Goal: Information Seeking & Learning: Learn about a topic

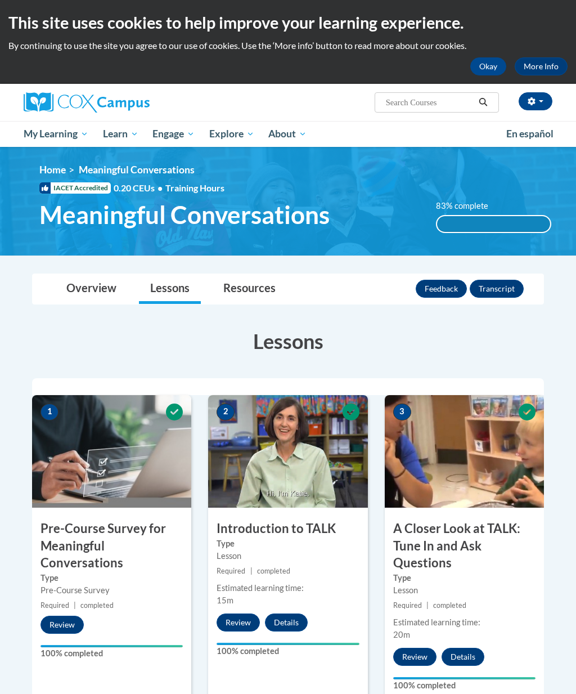
click at [0, 0] on link "Certificates" at bounding box center [0, 0] width 0 height 0
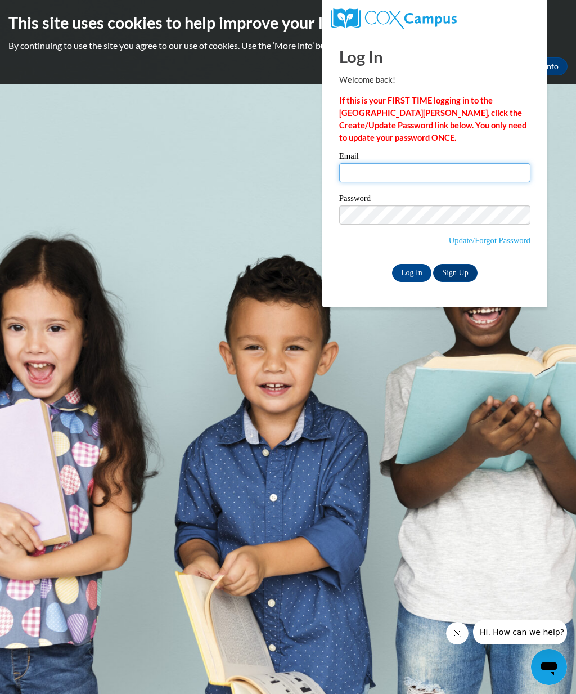
type input "sanlee22@icloud.com"
click at [411, 272] on input "Log In" at bounding box center [411, 273] width 39 height 18
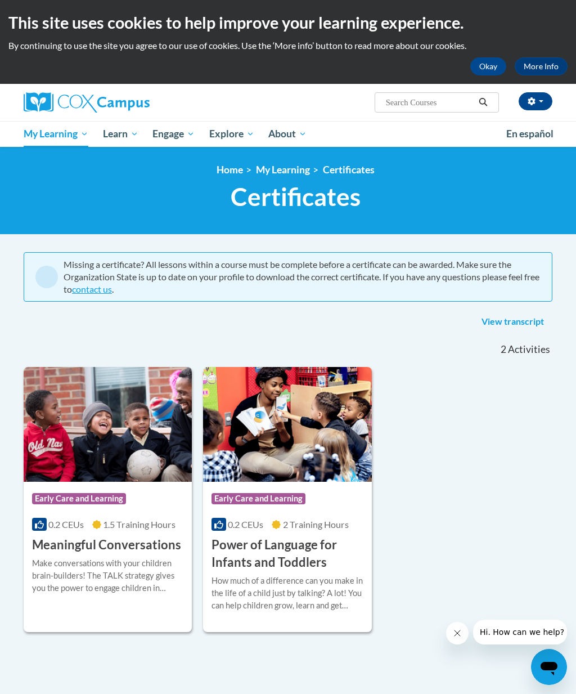
click at [133, 573] on div "Make conversations with your children brain-builders! The TALK strategy gives y…" at bounding box center [107, 575] width 151 height 37
click at [298, 555] on h3 "Power of Language for Infants and Toddlers" at bounding box center [287, 553] width 151 height 35
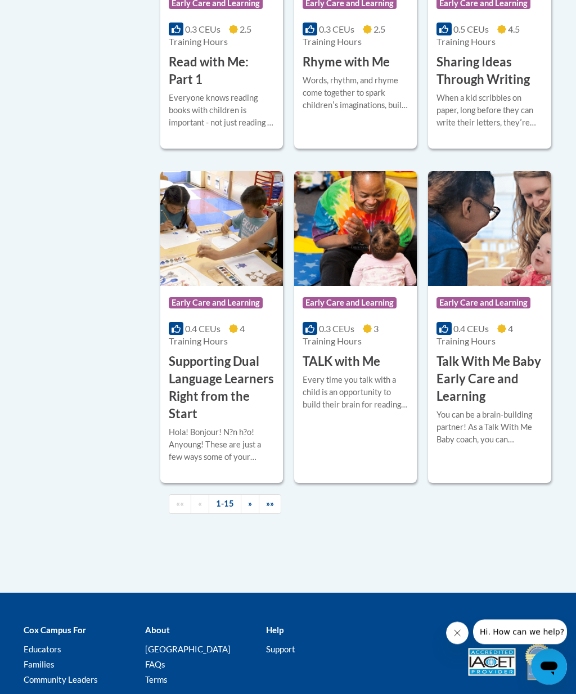
scroll to position [1629, 0]
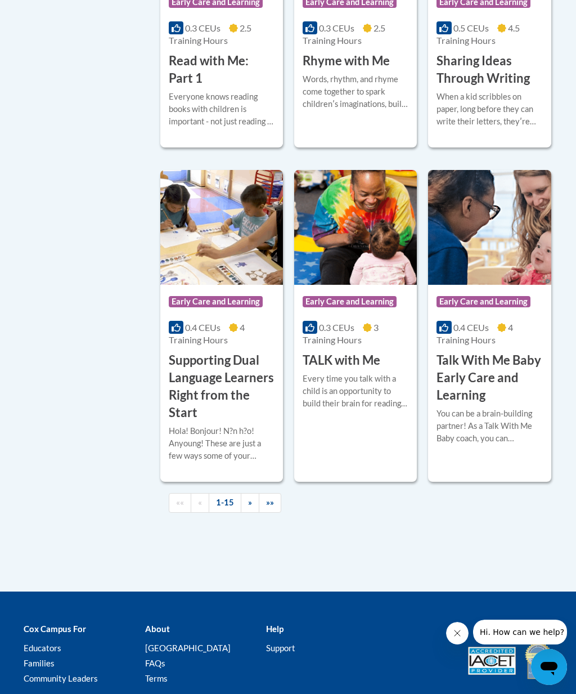
click at [519, 87] on h3 "Sharing Ideas Through Writing" at bounding box center [490, 69] width 106 height 35
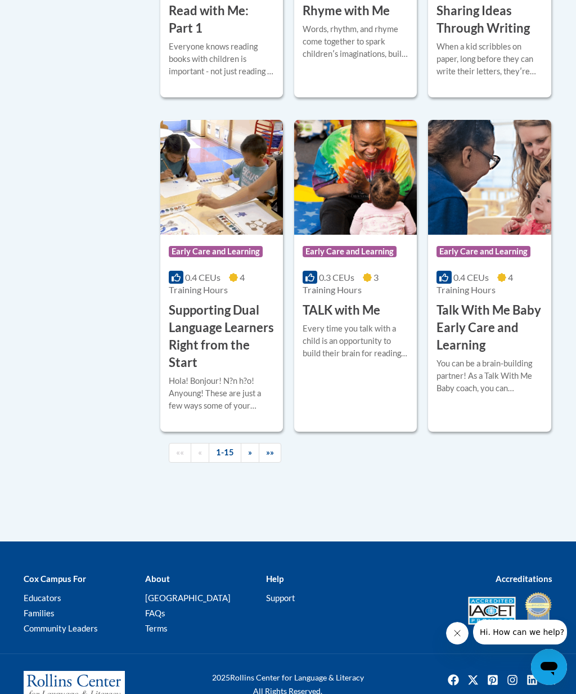
click at [527, 78] on div "When a kid scribbles on paper, long before they can write their letters, theyʹr…" at bounding box center [490, 59] width 106 height 37
click at [270, 457] on span "»»" at bounding box center [270, 452] width 8 height 10
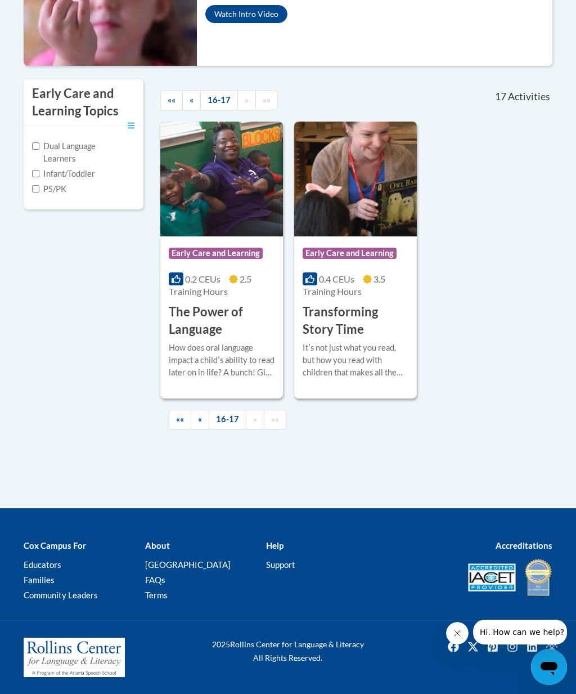
scroll to position [488, 0]
click at [200, 416] on span "«" at bounding box center [200, 419] width 4 height 10
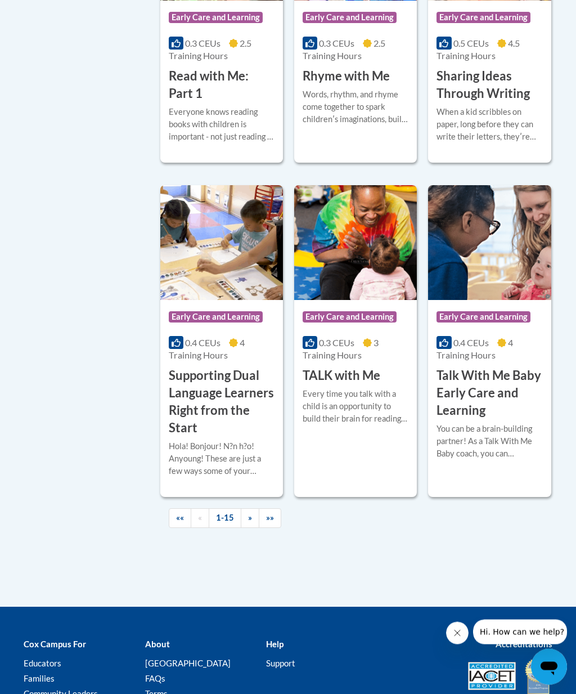
scroll to position [1614, 0]
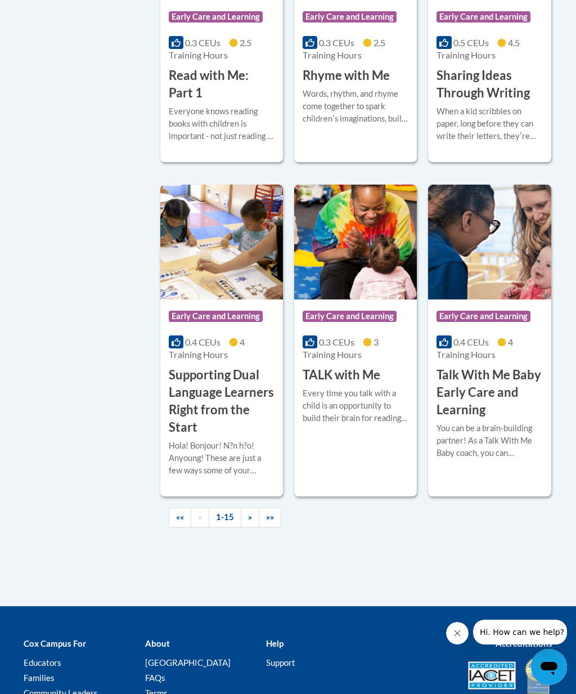
click at [507, 418] on h3 "Talk With Me Baby Early Care and Learning" at bounding box center [490, 392] width 106 height 52
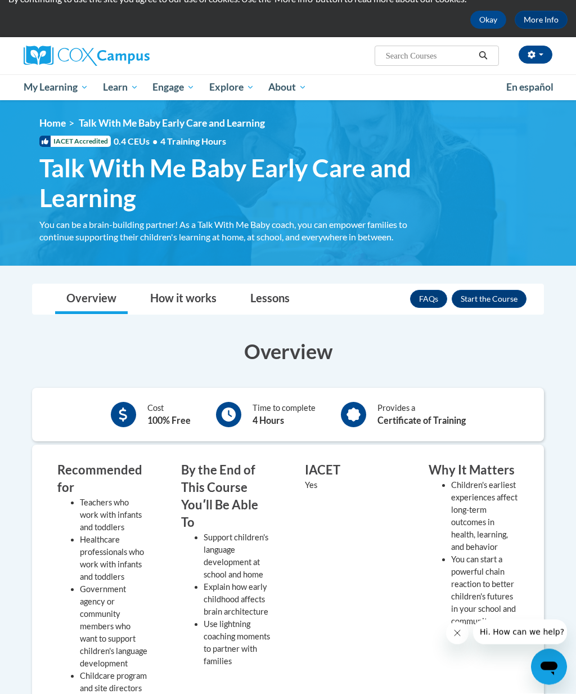
scroll to position [47, 0]
click at [495, 294] on button "Enroll" at bounding box center [489, 299] width 75 height 18
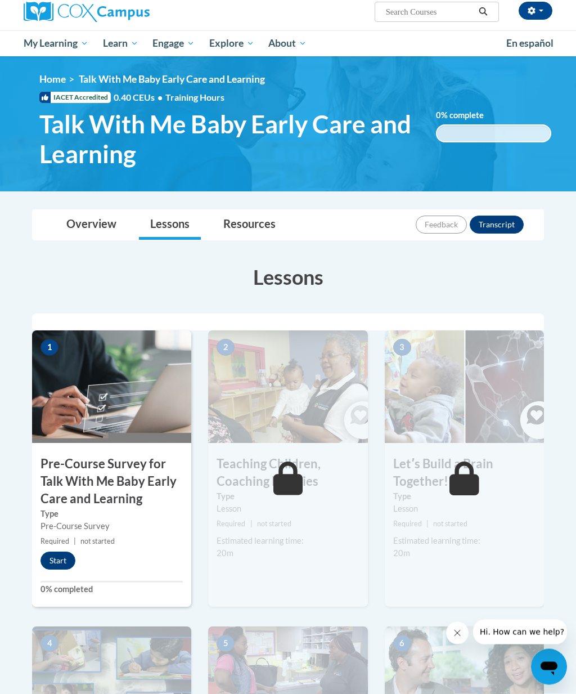
scroll to position [93, 0]
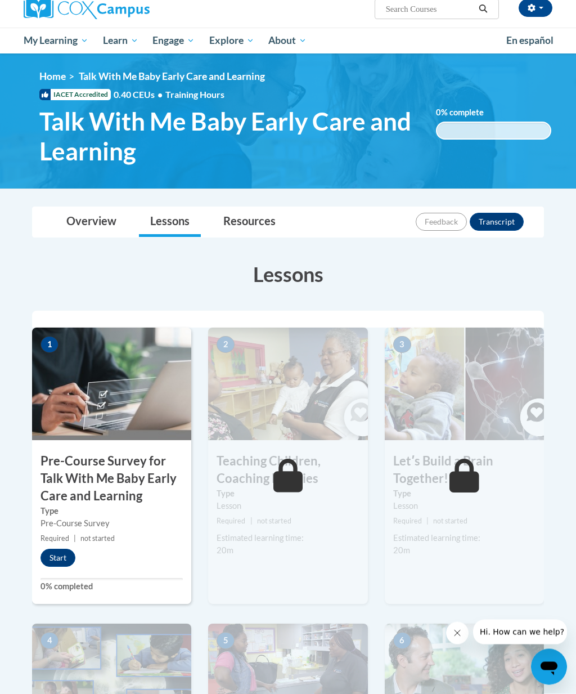
click at [55, 561] on button "Start" at bounding box center [58, 558] width 35 height 18
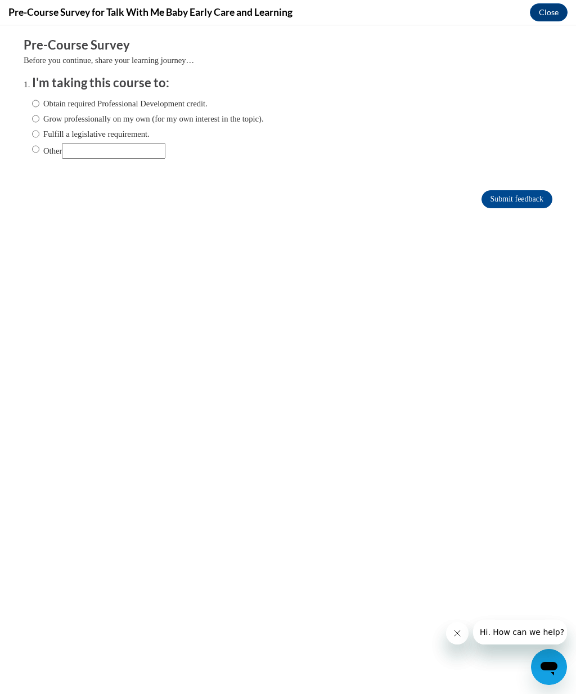
scroll to position [0, 0]
click at [32, 104] on input "Obtain required Professional Development credit." at bounding box center [35, 103] width 7 height 12
radio input "true"
click at [531, 201] on input "Submit feedback" at bounding box center [517, 199] width 71 height 18
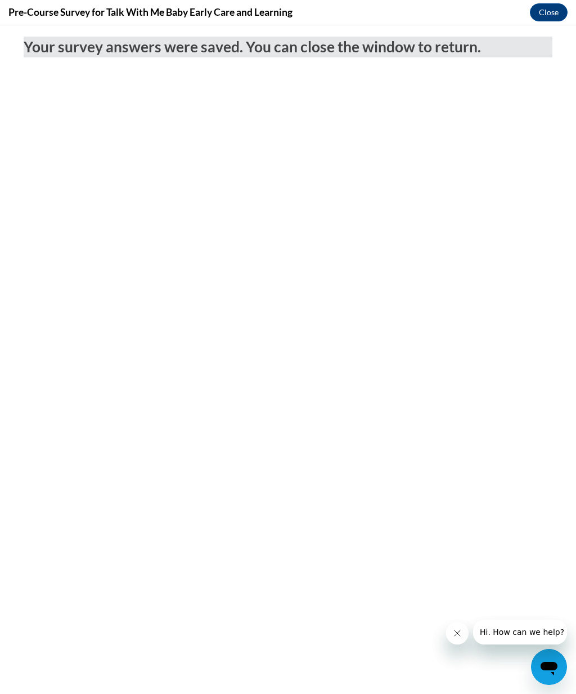
click at [548, 11] on button "Close" at bounding box center [549, 12] width 38 height 18
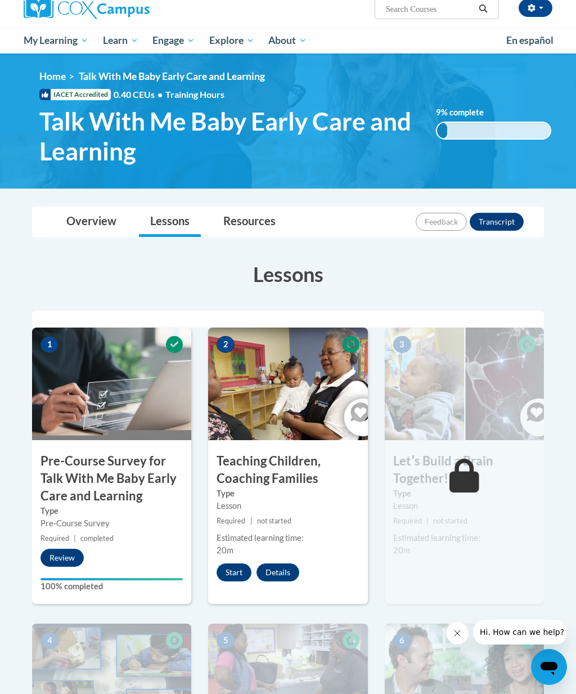
click at [227, 569] on button "Start" at bounding box center [234, 572] width 35 height 18
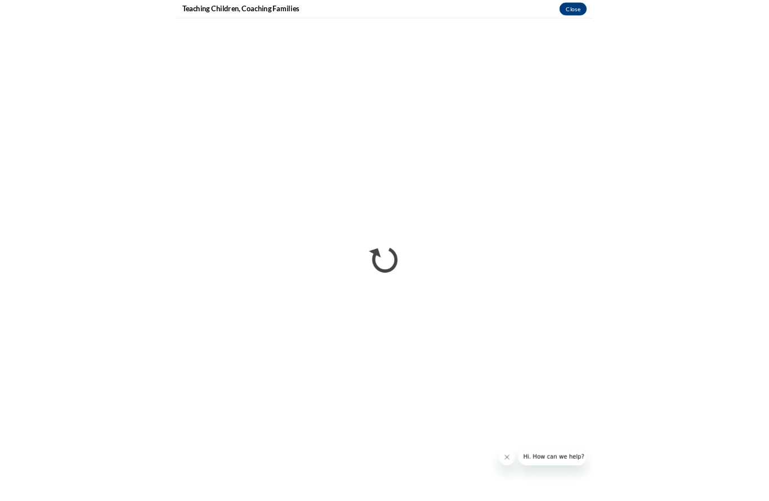
scroll to position [190, 0]
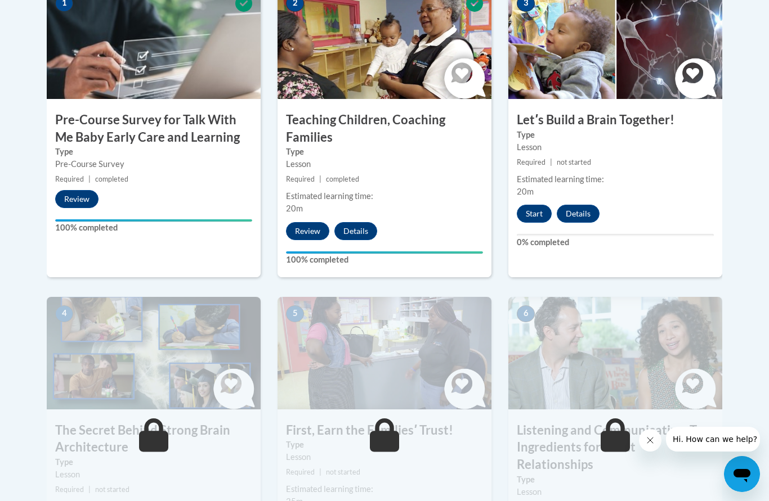
scroll to position [407, 0]
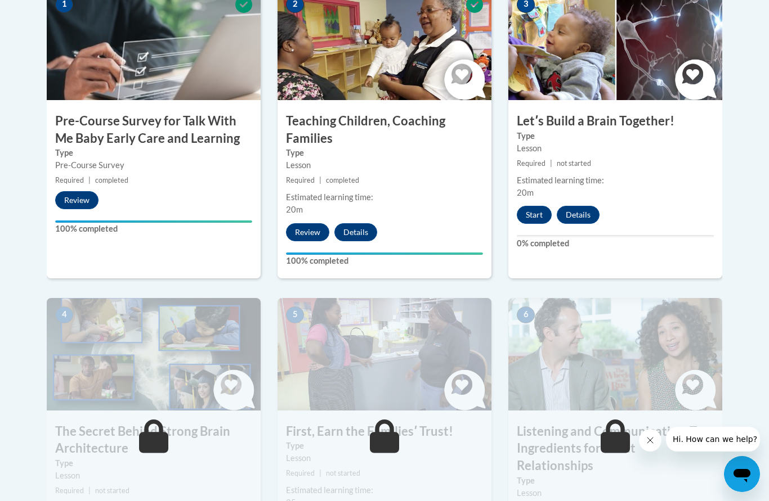
click at [538, 210] on button "Start" at bounding box center [534, 215] width 35 height 18
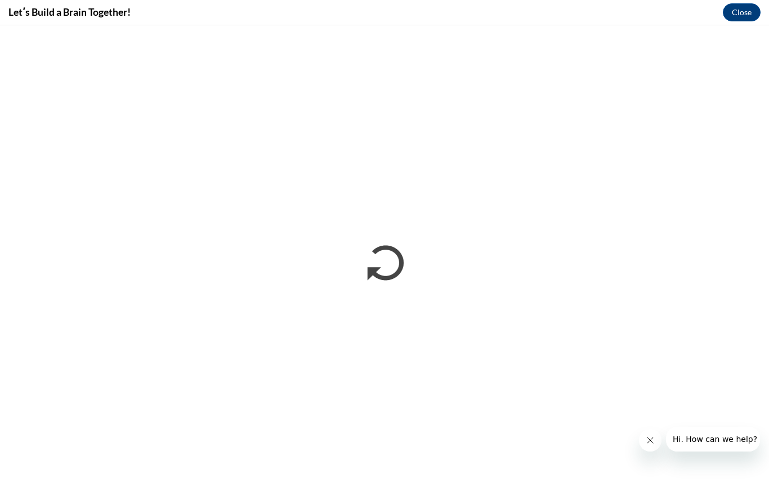
scroll to position [0, 0]
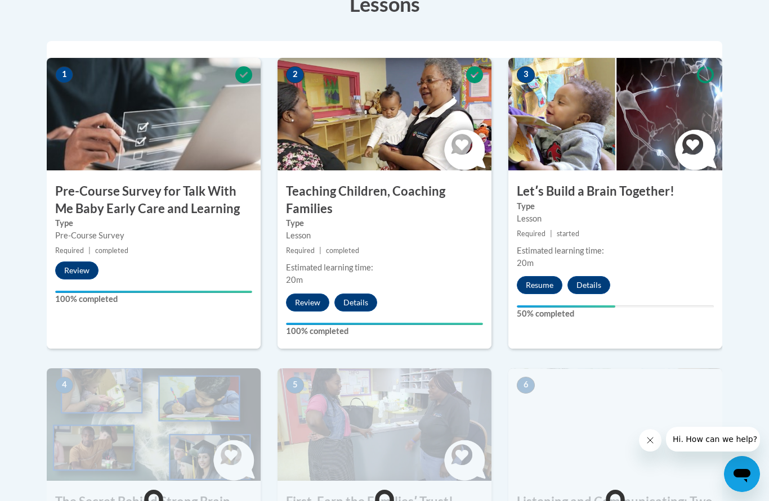
scroll to position [338, 0]
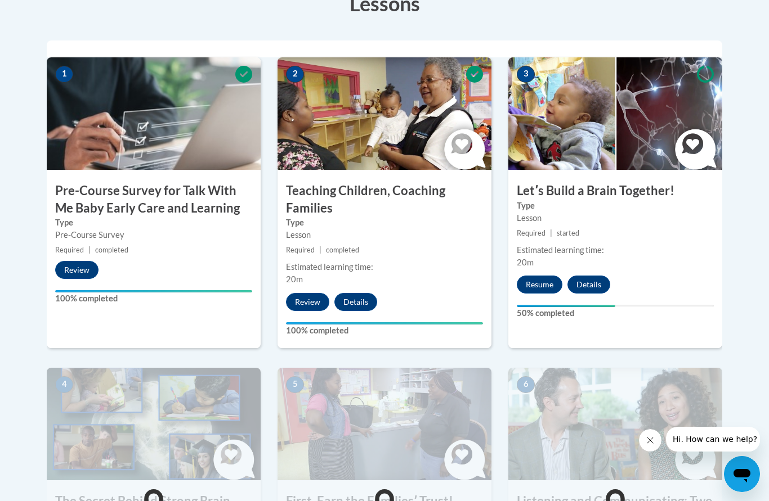
click at [544, 279] on button "Resume" at bounding box center [540, 285] width 46 height 18
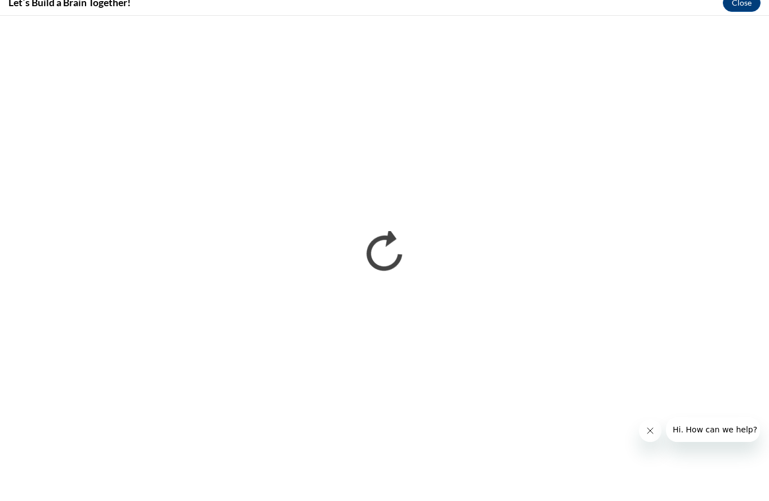
scroll to position [347, 0]
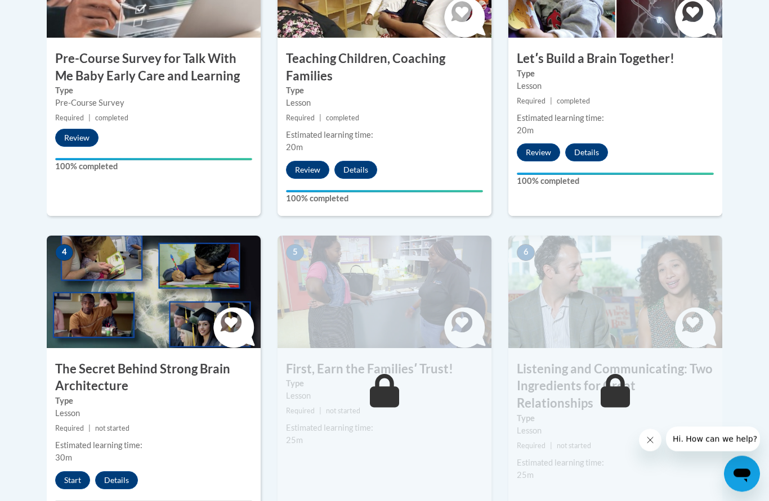
scroll to position [470, 0]
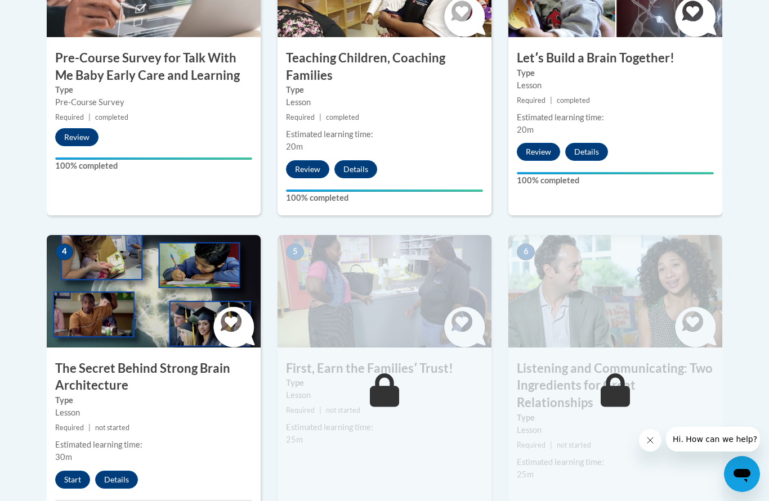
click at [71, 472] on button "Start" at bounding box center [72, 480] width 35 height 18
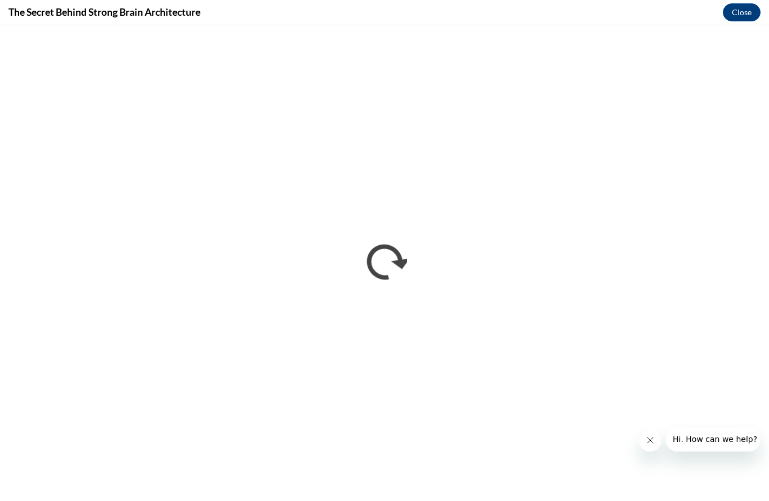
scroll to position [0, 0]
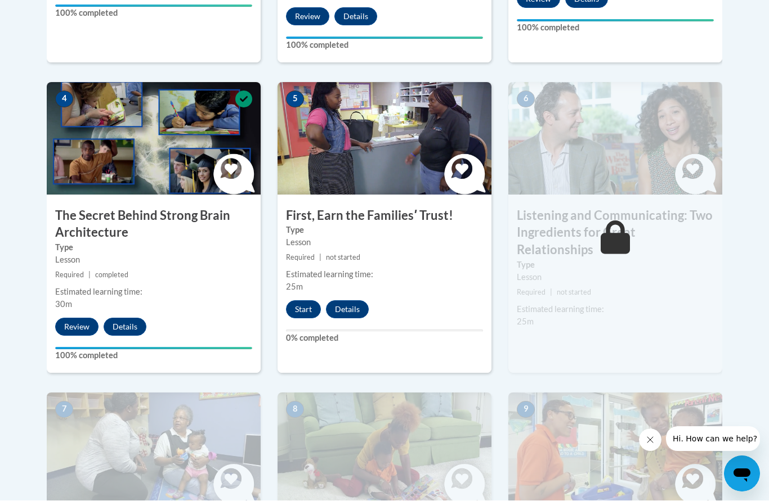
scroll to position [623, 0]
click at [301, 304] on button "Start" at bounding box center [303, 309] width 35 height 18
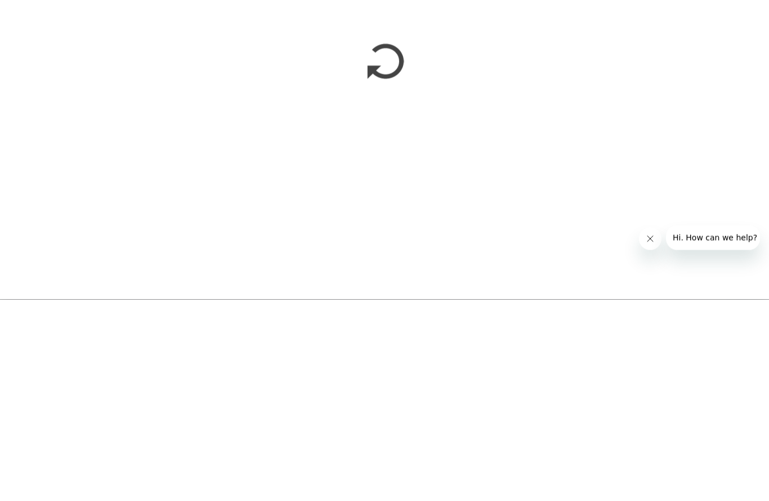
scroll to position [1299, 0]
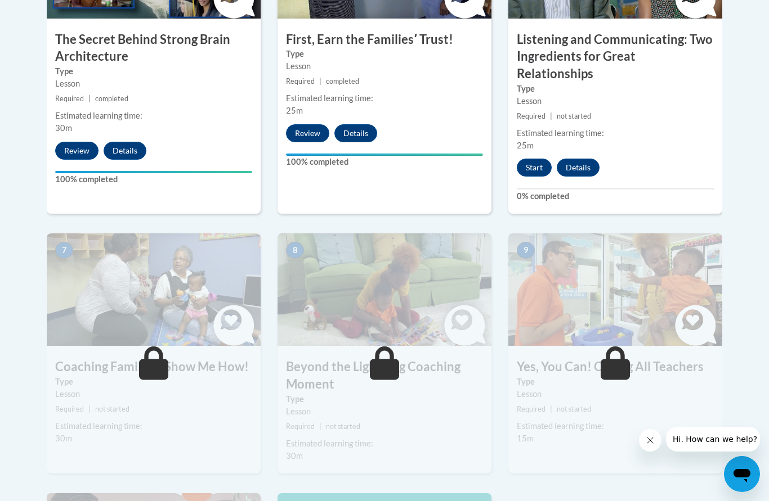
scroll to position [794, 0]
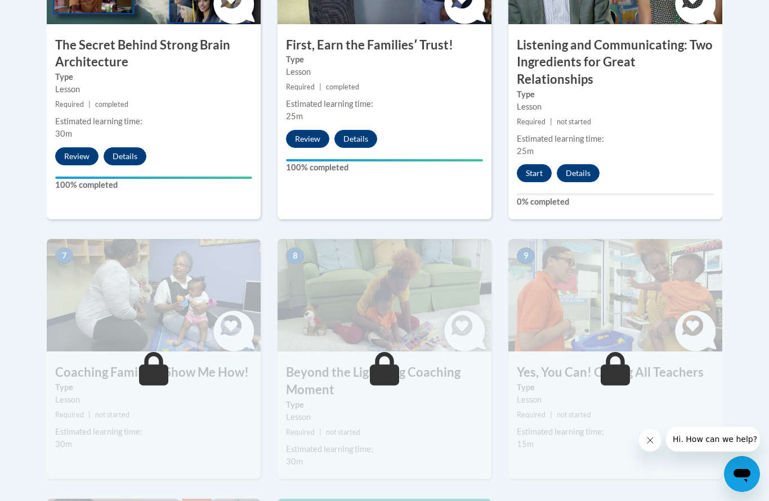
click at [536, 164] on button "Start" at bounding box center [534, 173] width 35 height 18
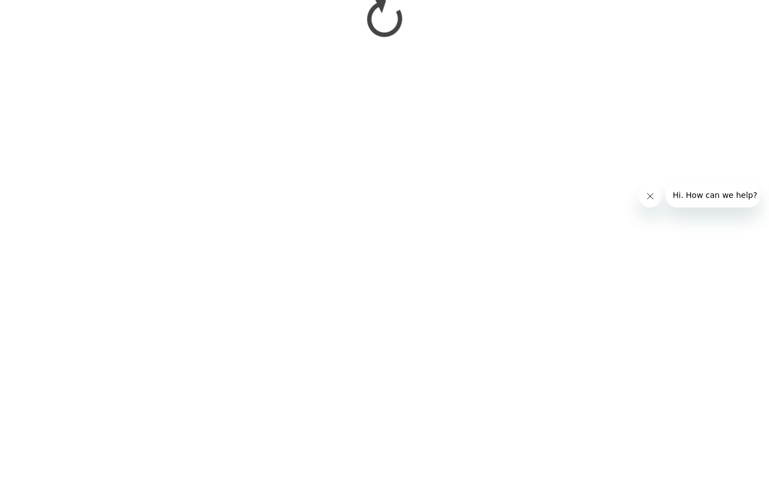
scroll to position [1038, 0]
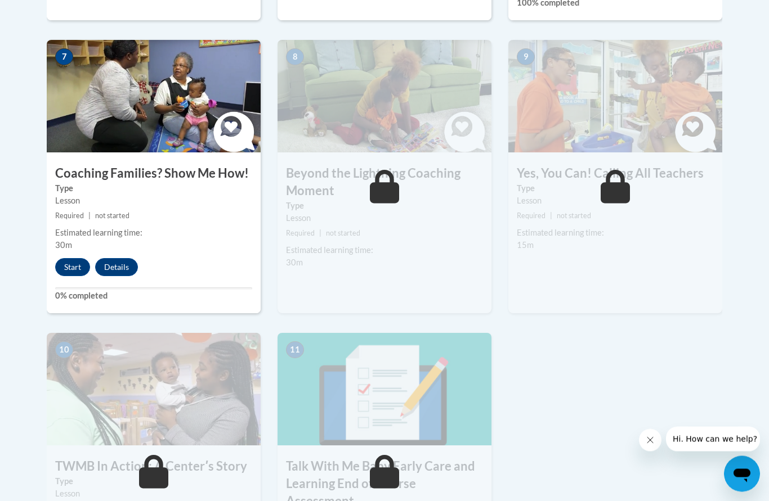
scroll to position [993, 0]
click at [69, 258] on button "Start" at bounding box center [72, 267] width 35 height 18
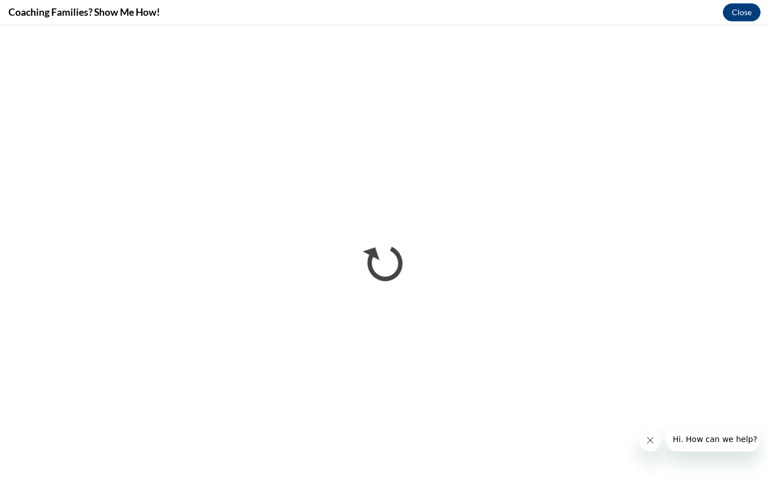
scroll to position [0, 0]
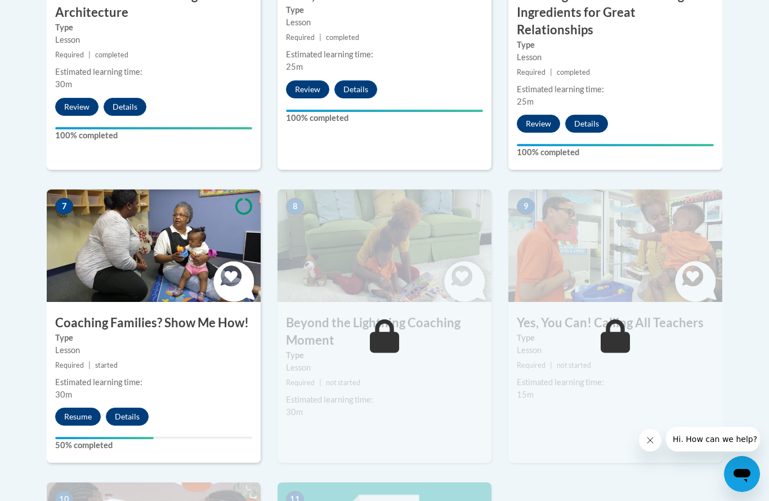
scroll to position [843, 0]
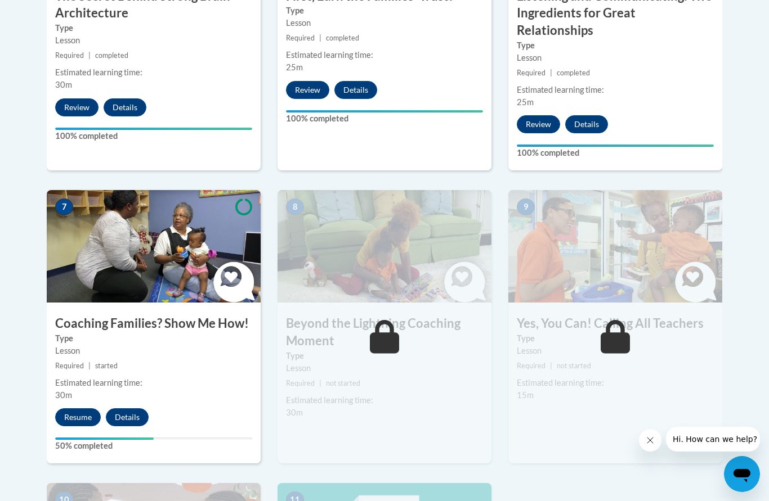
click at [78, 409] on button "Resume" at bounding box center [78, 418] width 46 height 18
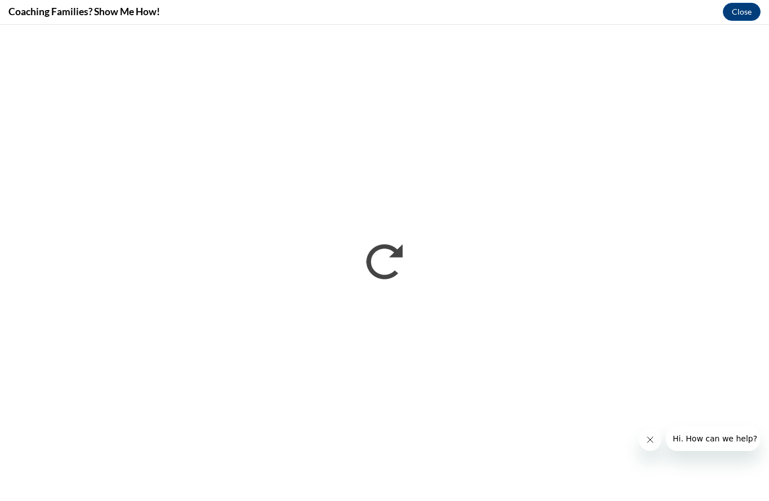
scroll to position [1269, 0]
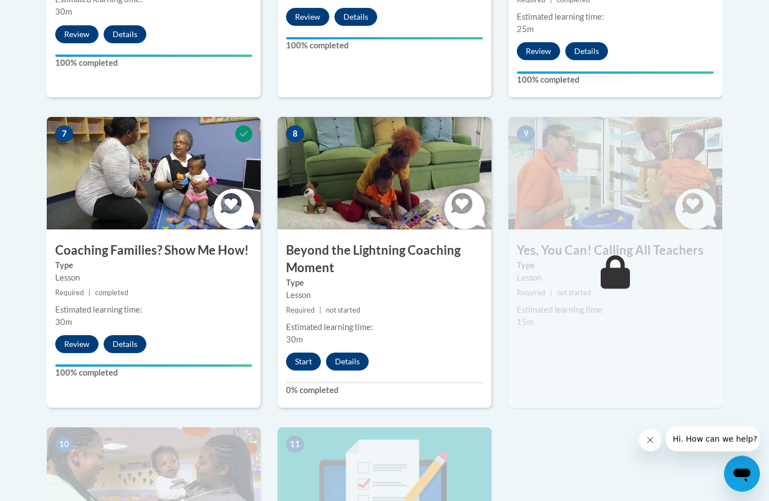
scroll to position [916, 0]
click at [309, 353] on button "Start" at bounding box center [303, 362] width 35 height 18
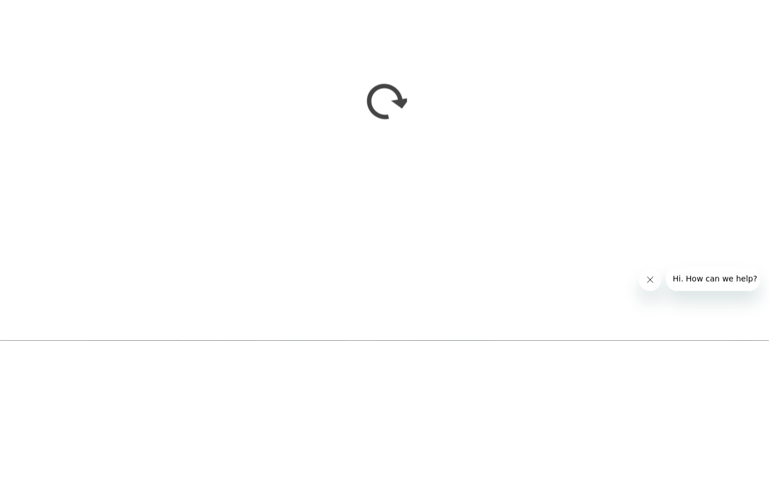
scroll to position [1076, 0]
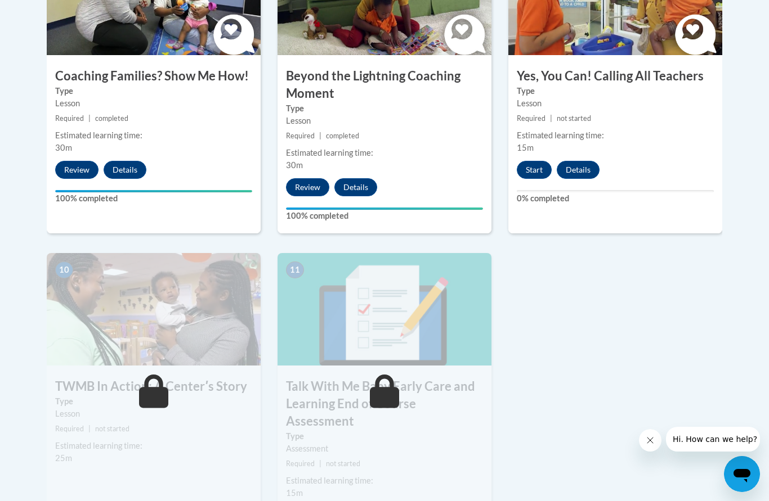
scroll to position [1085, 0]
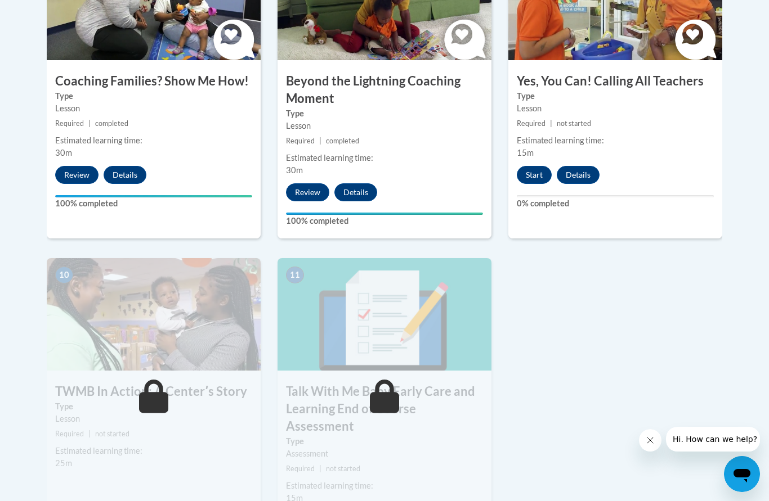
click at [531, 166] on button "Start" at bounding box center [534, 175] width 35 height 18
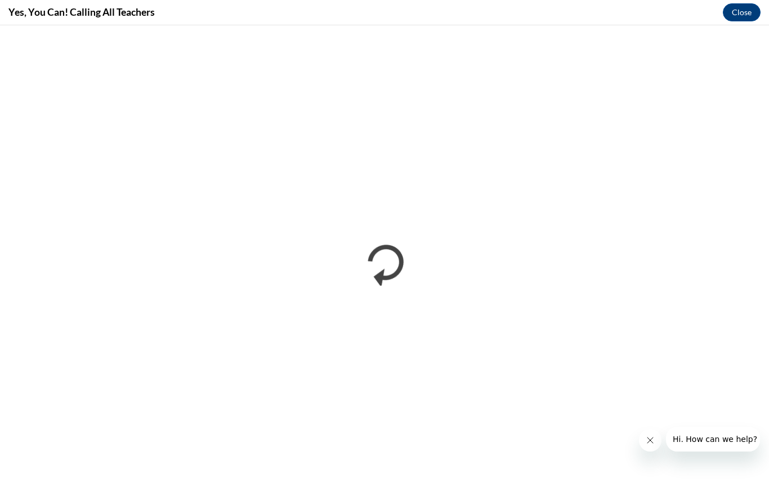
scroll to position [0, 0]
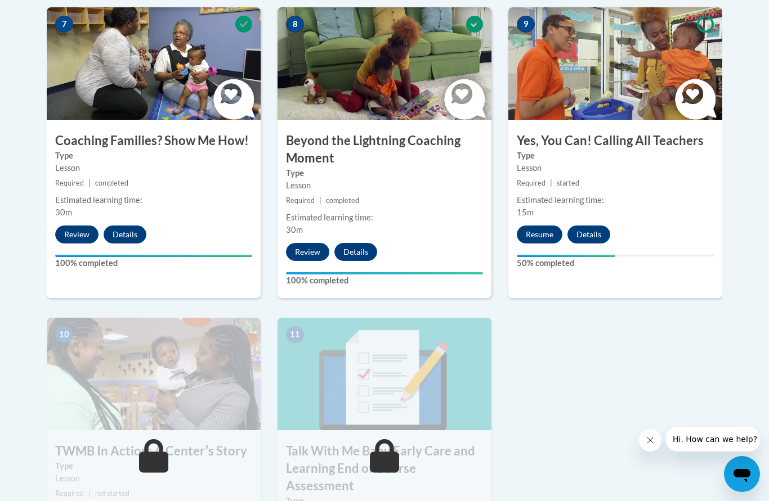
scroll to position [1024, 0]
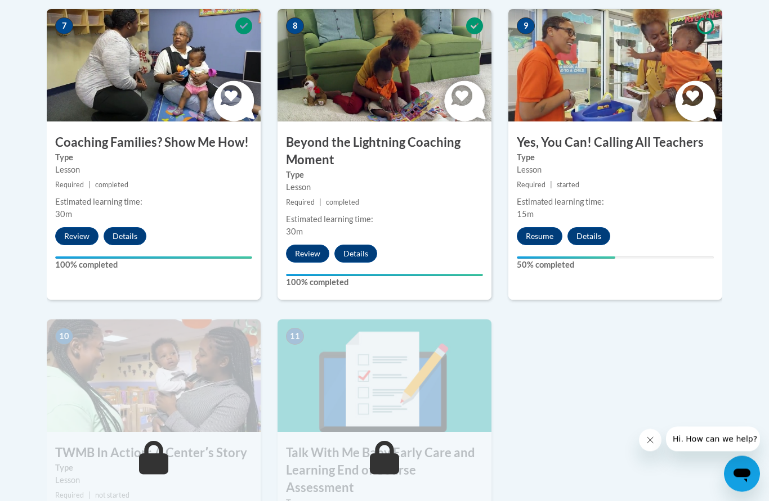
click at [539, 202] on div "9 Yes, You Can! Calling All Teachers Type Lesson Required | started Estimated l…" at bounding box center [615, 155] width 214 height 291
click at [546, 227] on button "Resume" at bounding box center [540, 236] width 46 height 18
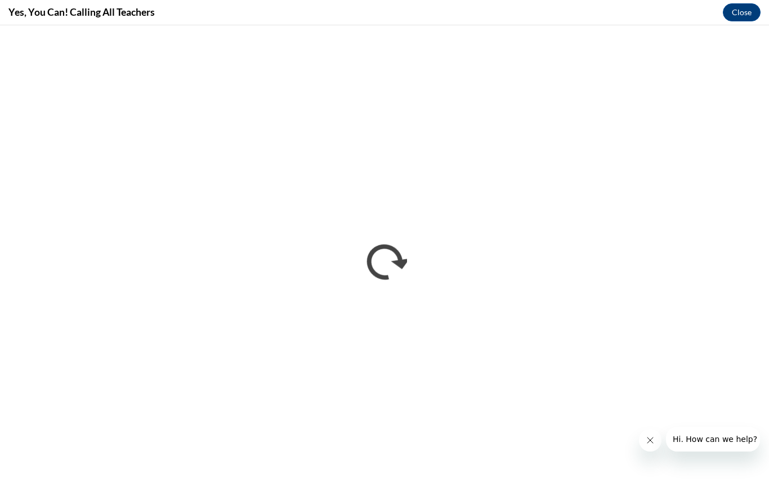
scroll to position [0, 0]
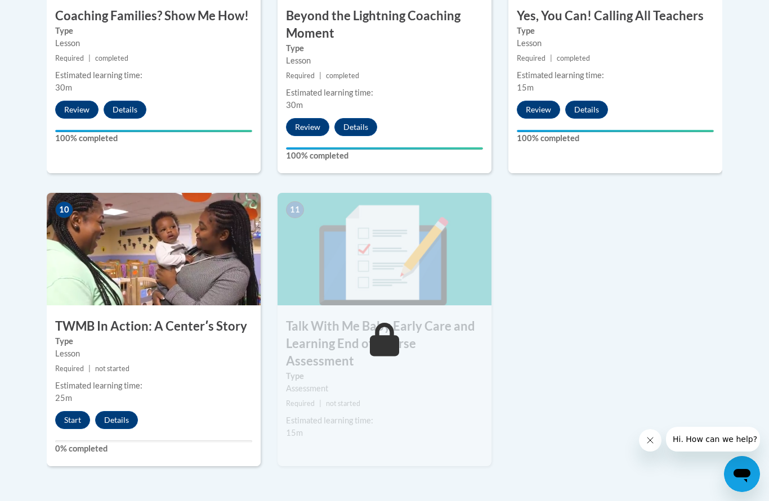
scroll to position [1128, 0]
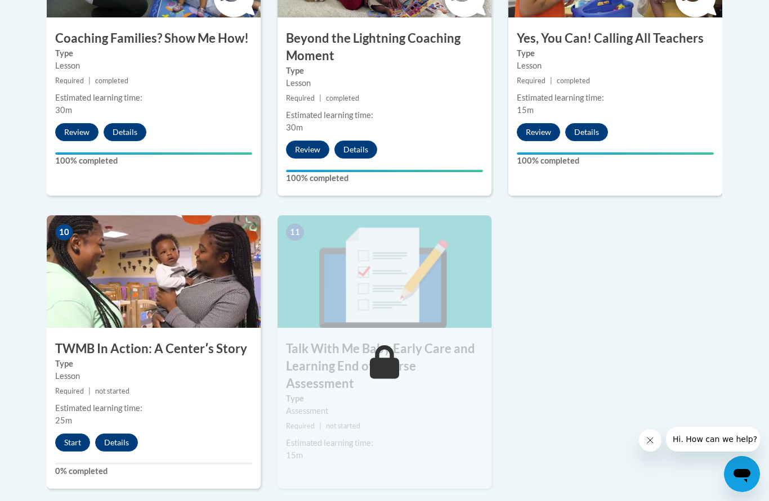
click at [70, 434] on button "Start" at bounding box center [72, 443] width 35 height 18
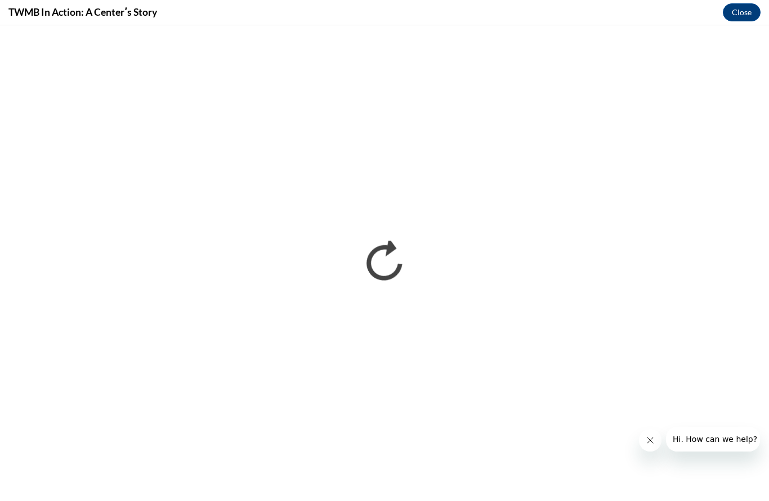
scroll to position [0, 0]
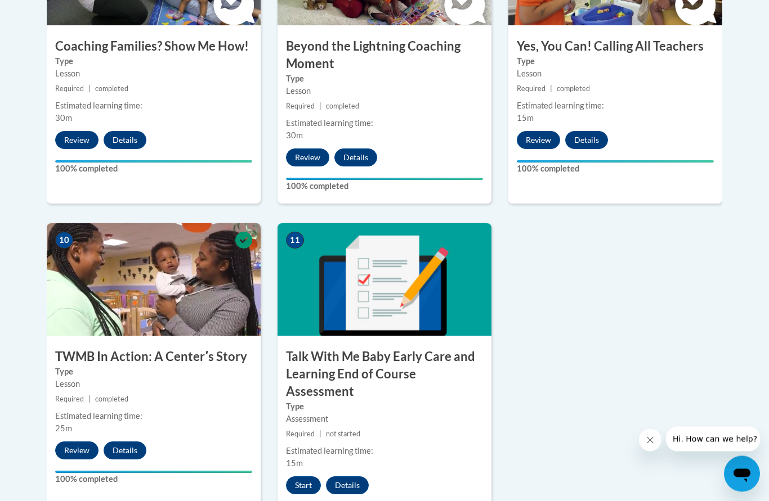
scroll to position [1120, 0]
click at [302, 477] on button "Start" at bounding box center [303, 486] width 35 height 18
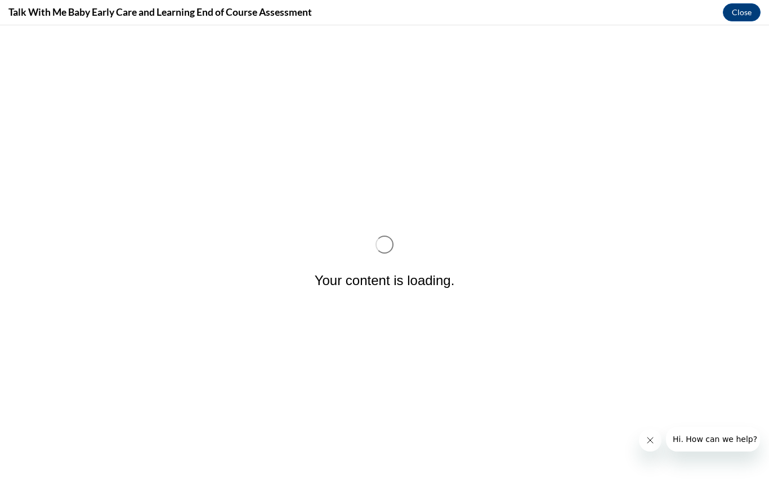
scroll to position [0, 0]
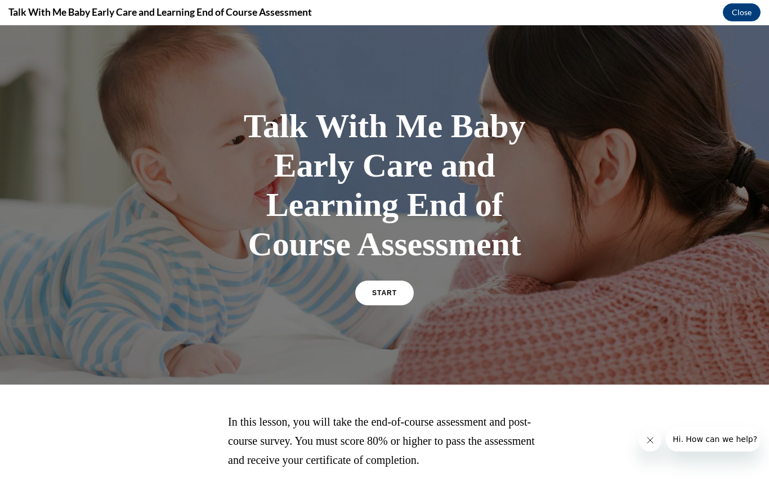
click at [391, 293] on span "START" at bounding box center [384, 293] width 25 height 8
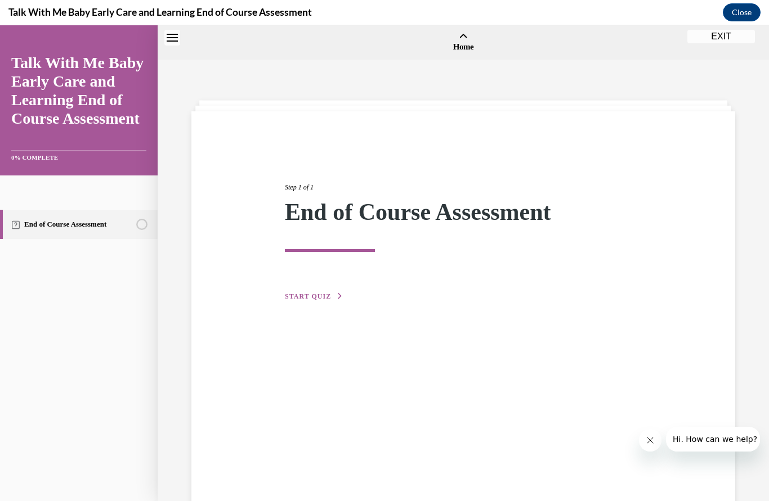
scroll to position [35, 0]
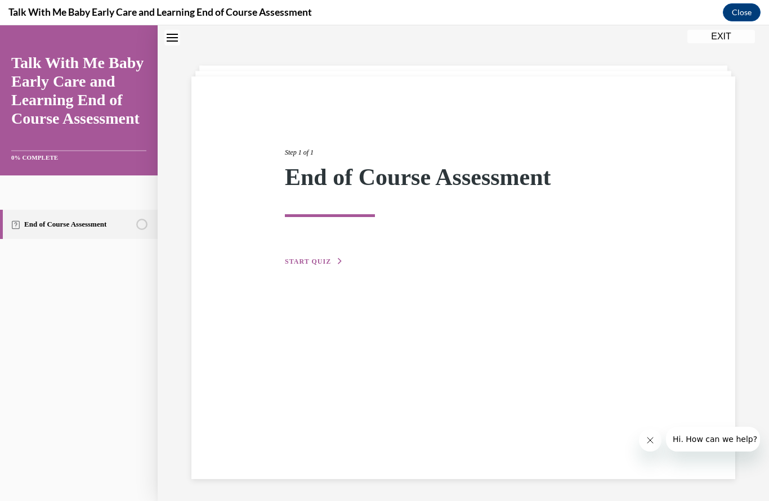
click at [318, 257] on button "START QUIZ" at bounding box center [314, 262] width 59 height 10
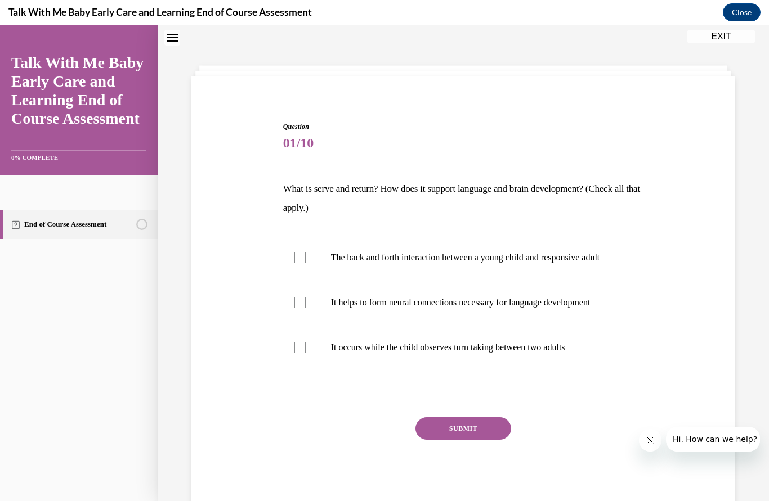
click at [304, 257] on label "The back and forth interaction between a young child and responsive adult" at bounding box center [463, 257] width 361 height 45
click at [304, 257] on input "The back and forth interaction between a young child and responsive adult" at bounding box center [299, 257] width 11 height 11
checkbox input "true"
click at [303, 308] on div at bounding box center [299, 302] width 11 height 11
click at [303, 308] on input "It helps to form neural connections necessary for language development" at bounding box center [299, 302] width 11 height 11
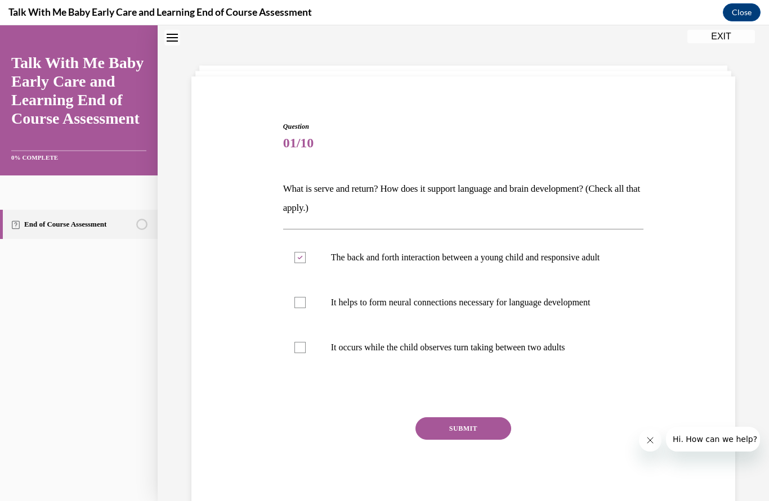
checkbox input "true"
click at [481, 439] on button "SUBMIT" at bounding box center [463, 428] width 96 height 23
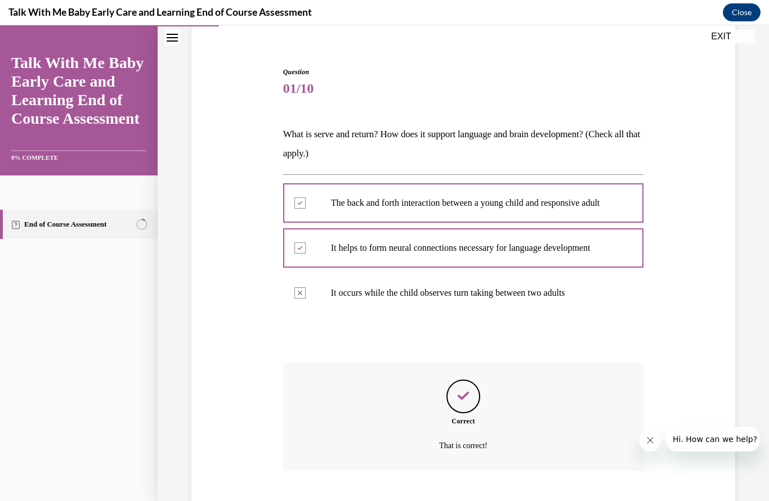
scroll to position [104, 0]
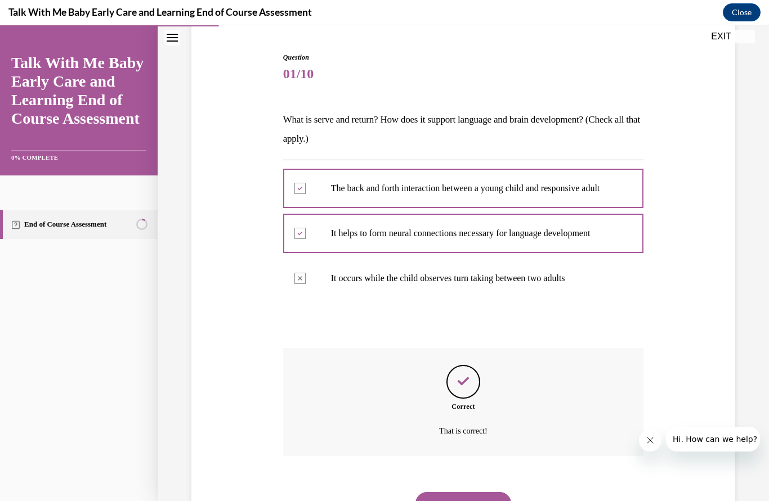
click at [436, 499] on button "NEXT" at bounding box center [463, 503] width 96 height 23
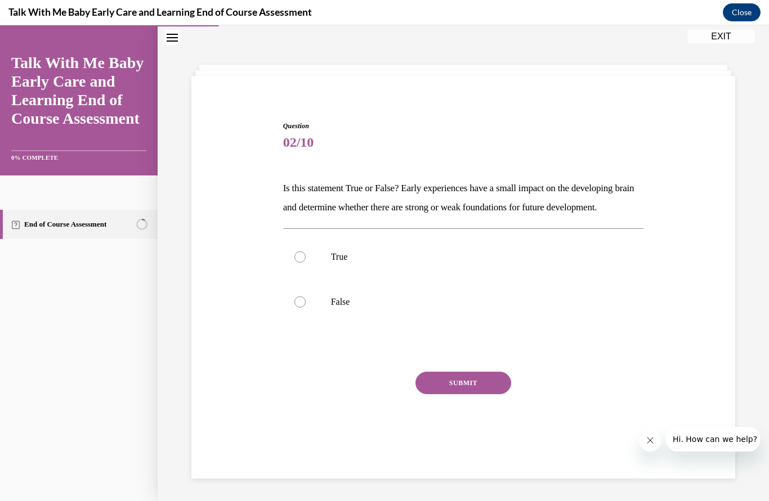
scroll to position [35, 0]
click at [298, 308] on div at bounding box center [299, 302] width 11 height 11
click at [298, 308] on input "False" at bounding box center [299, 302] width 11 height 11
radio input "true"
click at [481, 394] on button "SUBMIT" at bounding box center [463, 383] width 96 height 23
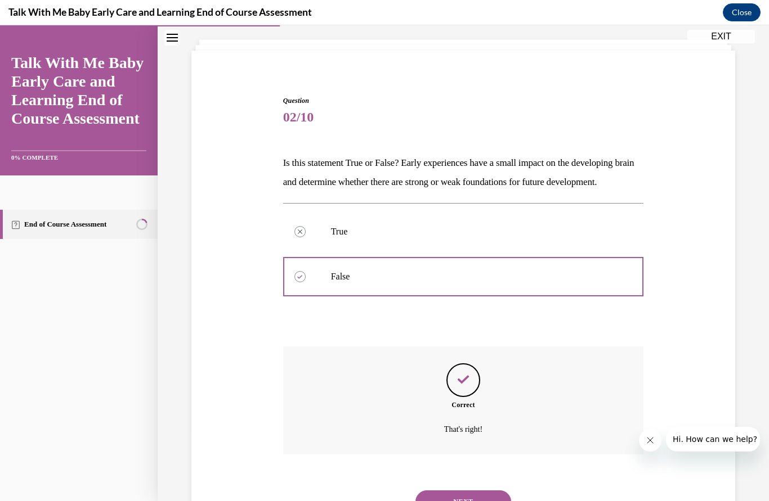
scroll to position [67, 0]
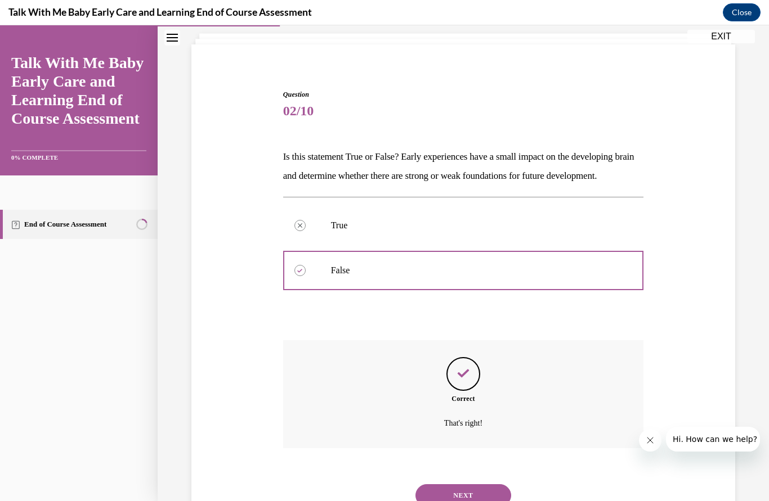
click at [489, 497] on button "NEXT" at bounding box center [463, 495] width 96 height 23
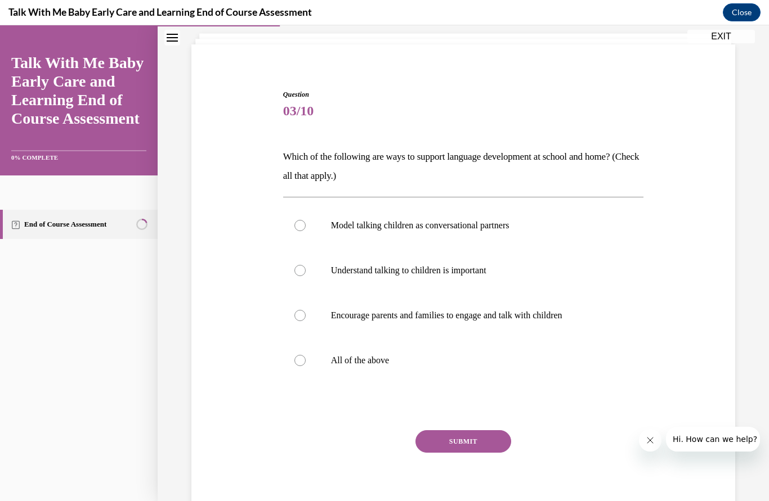
scroll to position [47, 0]
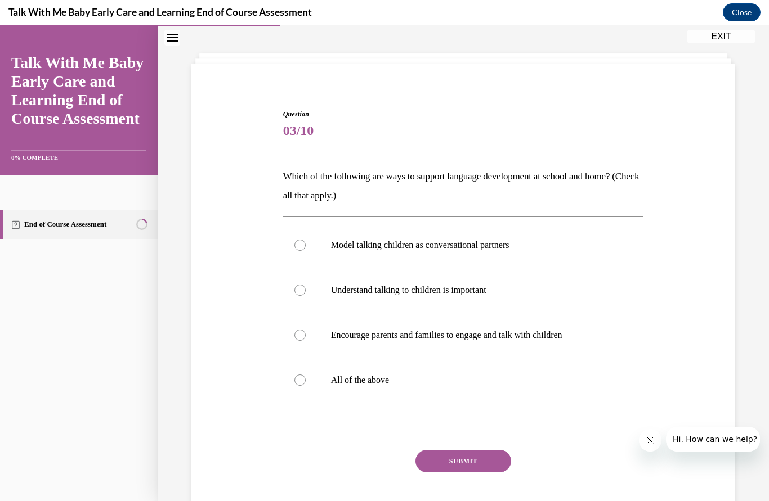
click at [303, 384] on div at bounding box center [299, 380] width 11 height 11
click at [303, 384] on input "All of the above" at bounding box center [299, 380] width 11 height 11
radio input "true"
click at [489, 463] on button "SUBMIT" at bounding box center [463, 461] width 96 height 23
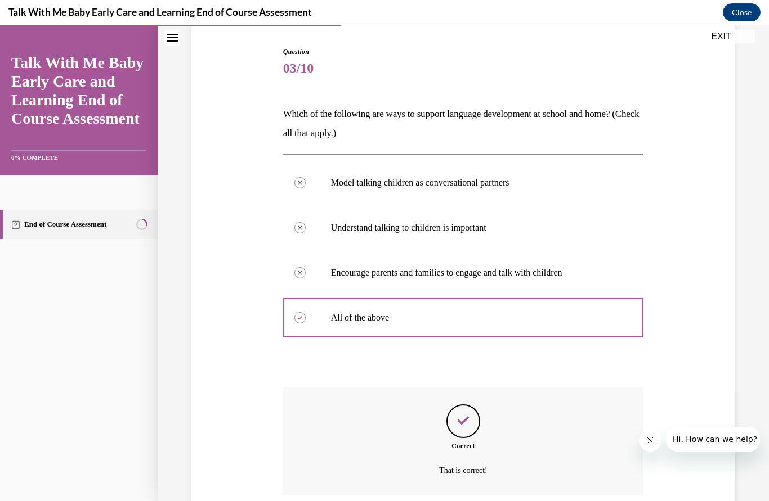
scroll to position [138, 0]
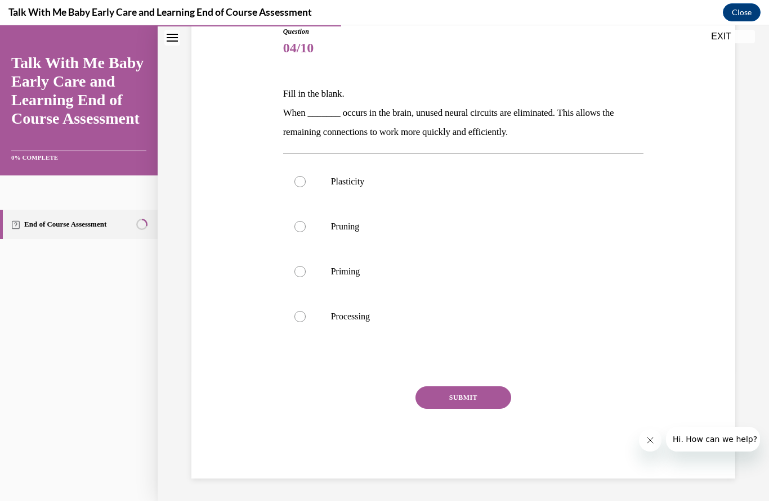
scroll to position [66, 0]
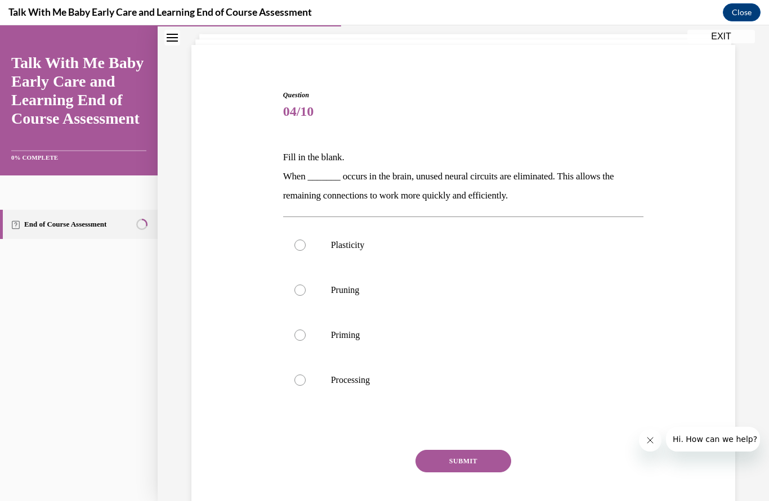
click at [307, 386] on label "Processing" at bounding box center [463, 380] width 361 height 45
click at [306, 386] on input "Processing" at bounding box center [299, 380] width 11 height 11
radio input "true"
click at [300, 288] on div at bounding box center [299, 290] width 11 height 11
click at [300, 288] on input "Pruning" at bounding box center [299, 290] width 11 height 11
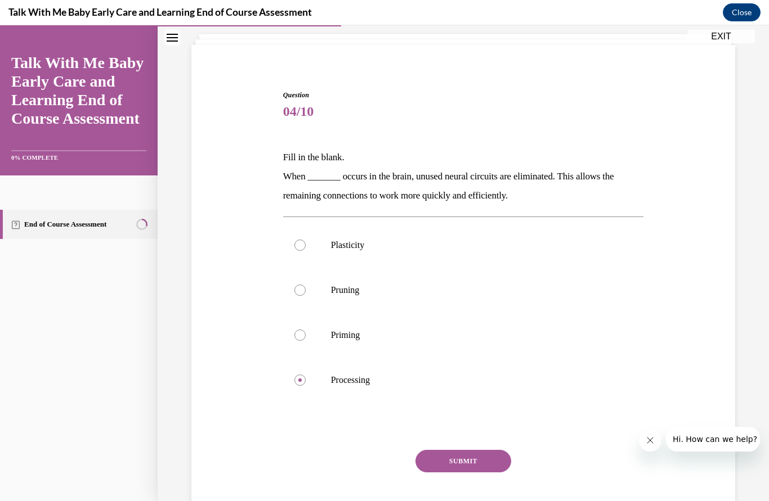
radio input "true"
click at [483, 456] on button "SUBMIT" at bounding box center [463, 461] width 96 height 23
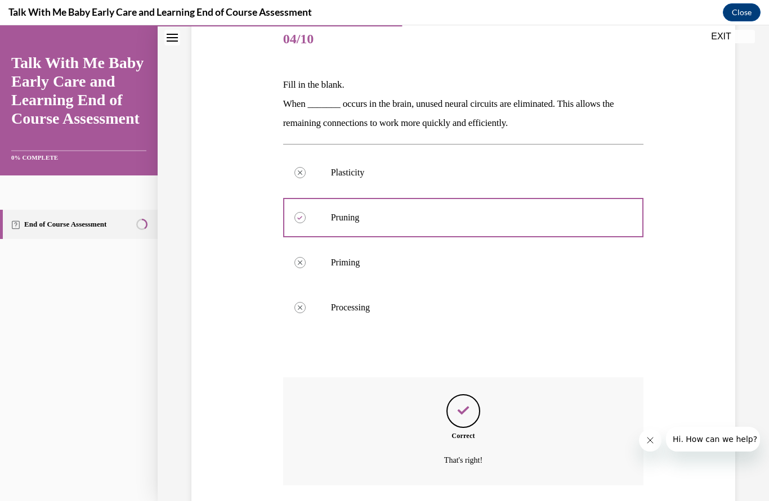
scroll to position [157, 0]
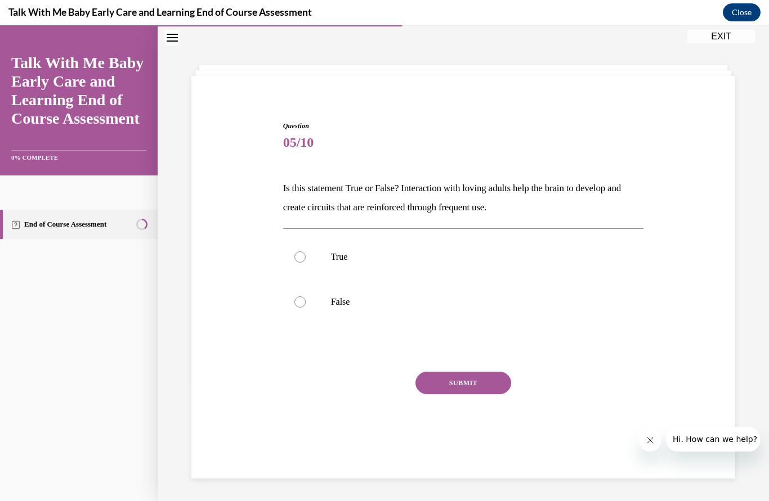
scroll to position [35, 0]
click at [299, 256] on div at bounding box center [299, 257] width 11 height 11
click at [299, 256] on input "True" at bounding box center [299, 257] width 11 height 11
radio input "true"
click at [474, 384] on button "SUBMIT" at bounding box center [463, 383] width 96 height 23
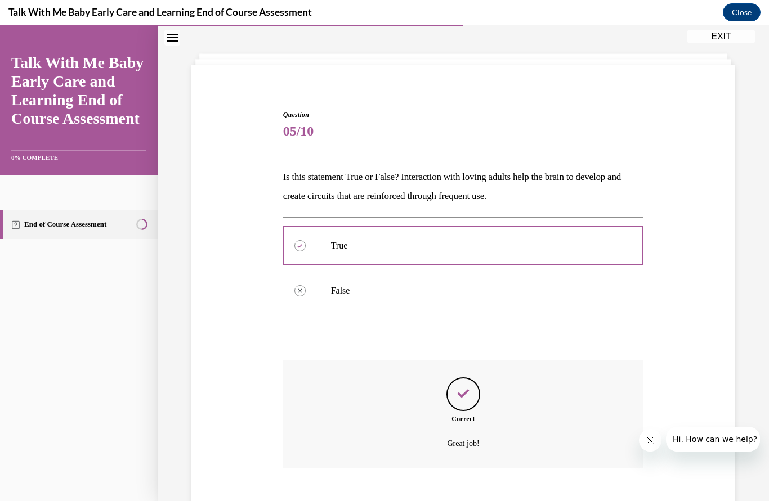
scroll to position [48, 0]
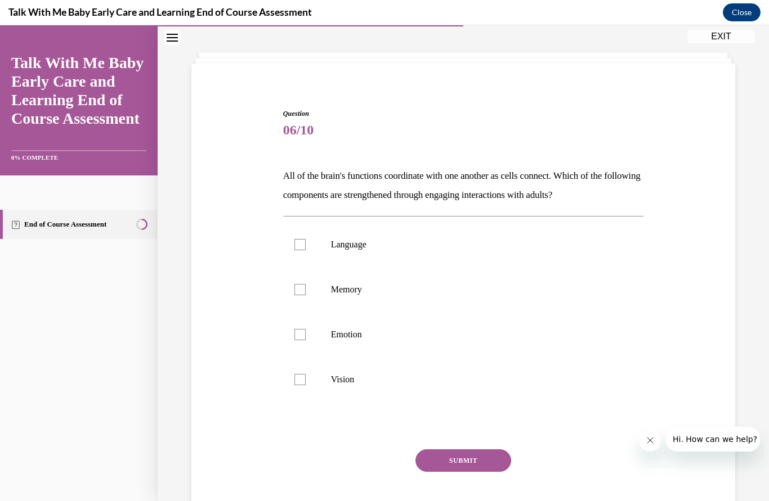
scroll to position [47, 0]
click at [303, 241] on div at bounding box center [299, 245] width 11 height 11
click at [303, 241] on input "Language" at bounding box center [299, 245] width 11 height 11
checkbox input "true"
click at [491, 459] on button "SUBMIT" at bounding box center [463, 461] width 96 height 23
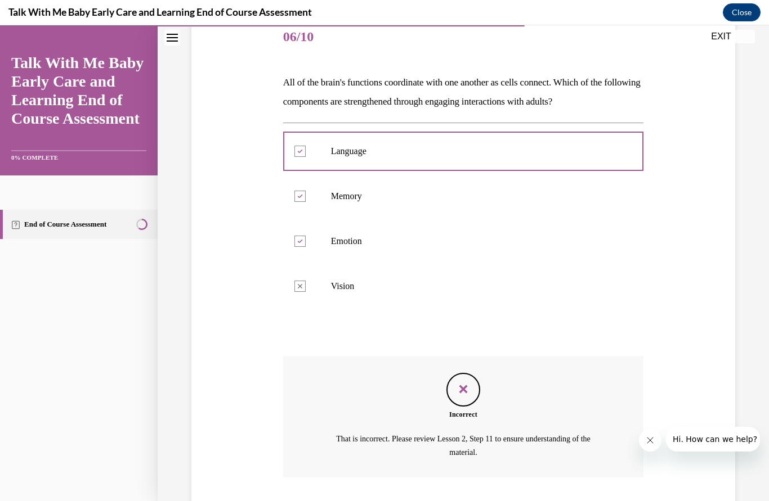
scroll to position [151, 0]
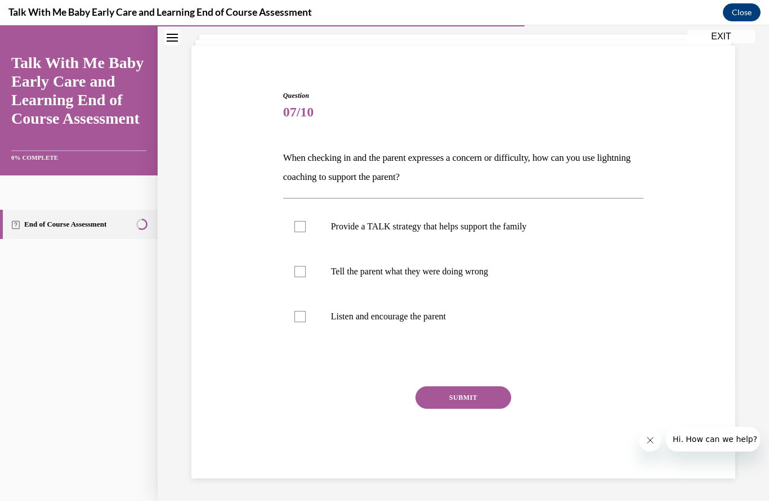
scroll to position [35, 0]
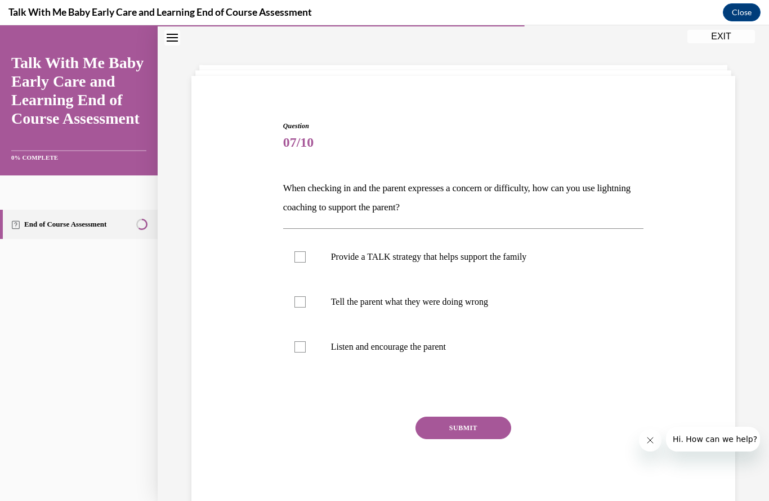
click at [295, 338] on label "Listen and encourage the parent" at bounding box center [463, 347] width 361 height 45
click at [295, 342] on input "Listen and encourage the parent" at bounding box center [299, 347] width 11 height 11
checkbox input "true"
click at [301, 245] on label "Provide a TALK strategy that helps support the family" at bounding box center [463, 257] width 361 height 45
click at [301, 252] on input "Provide a TALK strategy that helps support the family" at bounding box center [299, 257] width 11 height 11
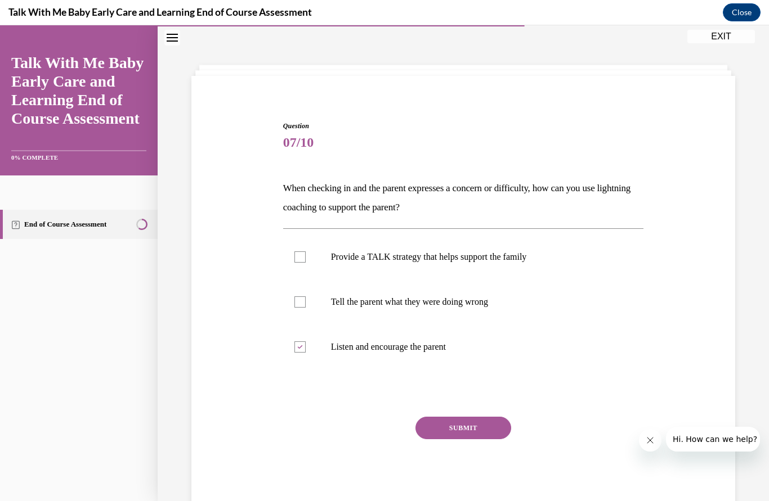
checkbox input "true"
click at [481, 422] on button "SUBMIT" at bounding box center [463, 428] width 96 height 23
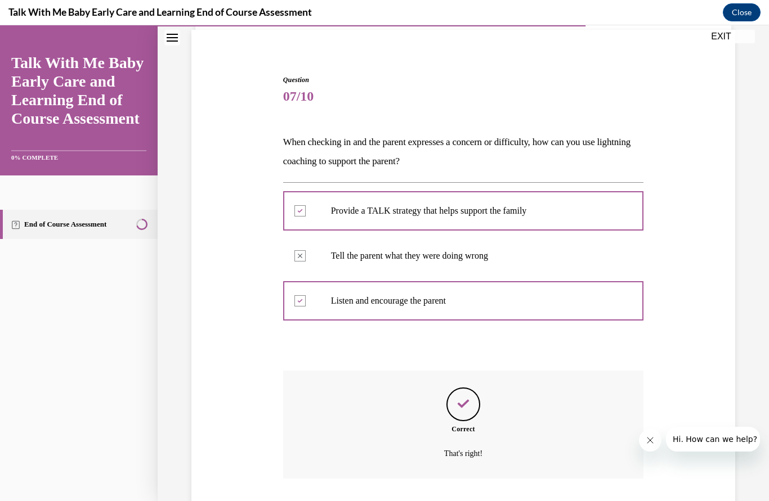
scroll to position [93, 0]
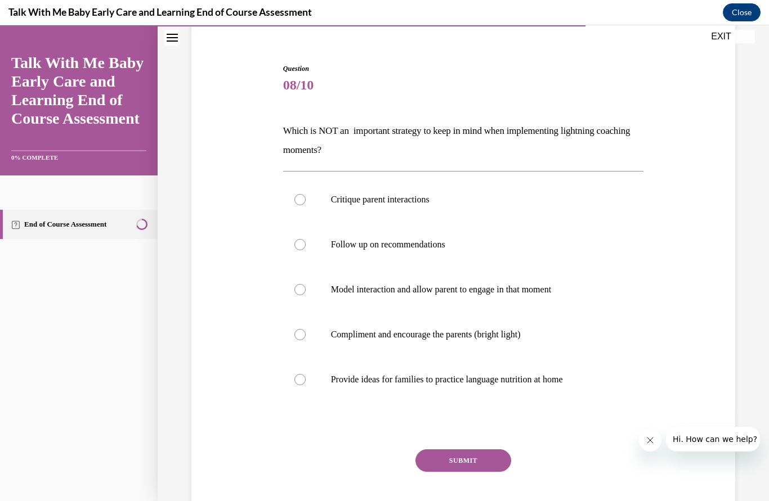
scroll to position [92, 0]
click at [299, 190] on label "Critique parent interactions" at bounding box center [463, 200] width 361 height 45
click at [299, 195] on input "Critique parent interactions" at bounding box center [299, 200] width 11 height 11
radio input "true"
click at [480, 452] on button "SUBMIT" at bounding box center [463, 461] width 96 height 23
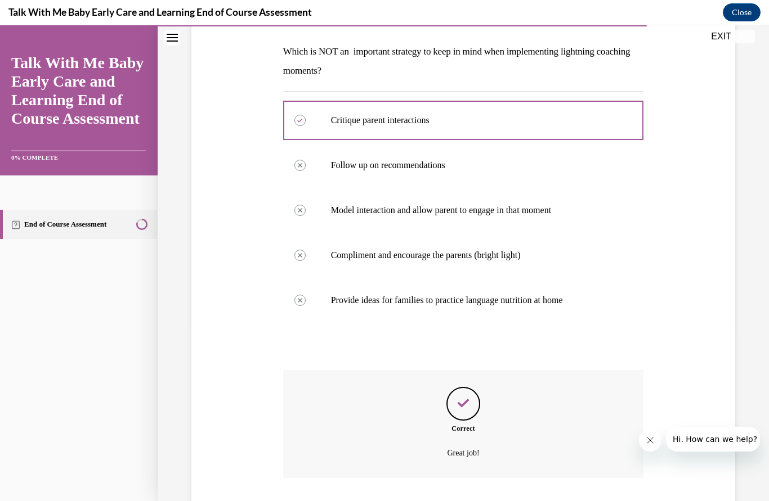
scroll to position [183, 0]
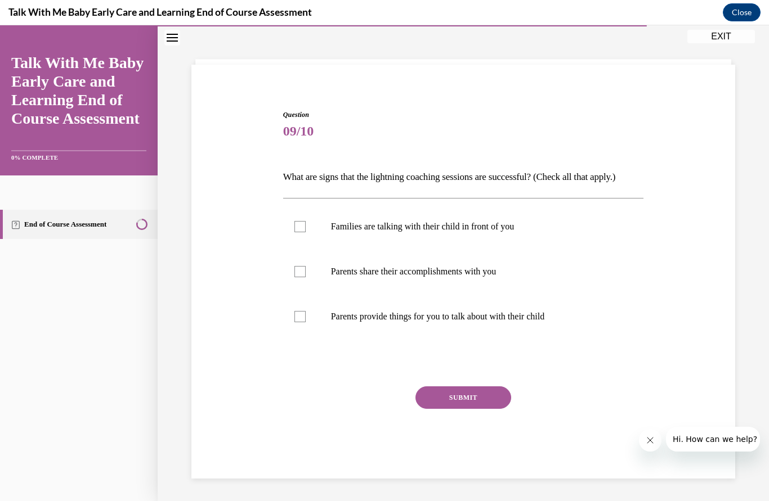
scroll to position [35, 0]
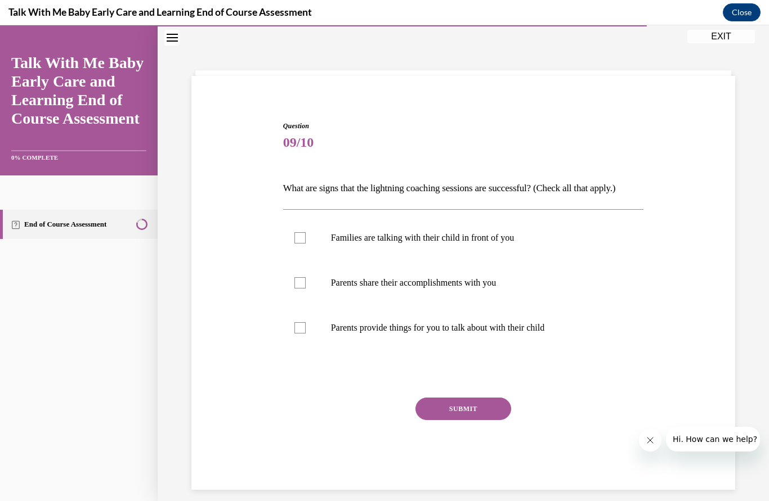
click at [299, 234] on div at bounding box center [299, 237] width 11 height 11
click at [299, 234] on input "Families are talking with their child in front of you" at bounding box center [299, 237] width 11 height 11
checkbox input "true"
click at [303, 284] on div at bounding box center [299, 282] width 11 height 11
click at [303, 284] on input "Parents share their accomplishments with you" at bounding box center [299, 282] width 11 height 11
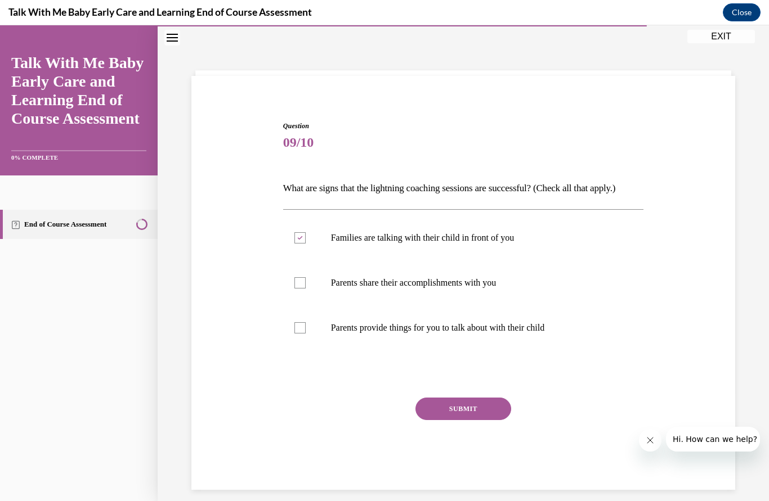
checkbox input "true"
click at [490, 414] on button "SUBMIT" at bounding box center [463, 409] width 96 height 23
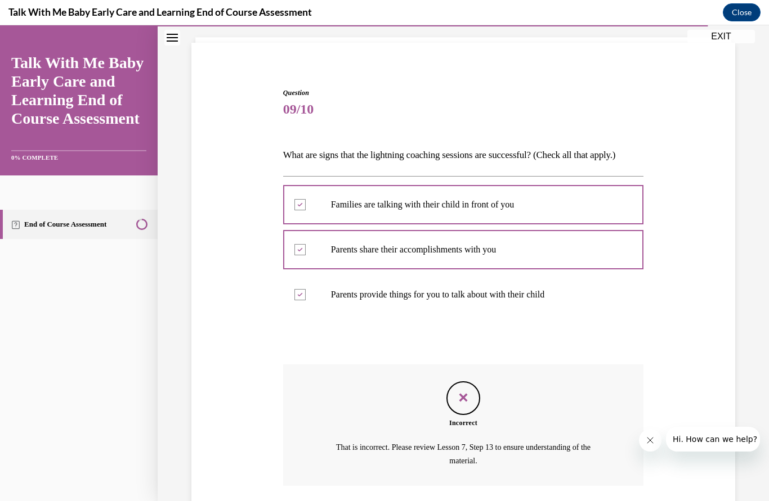
scroll to position [87, 0]
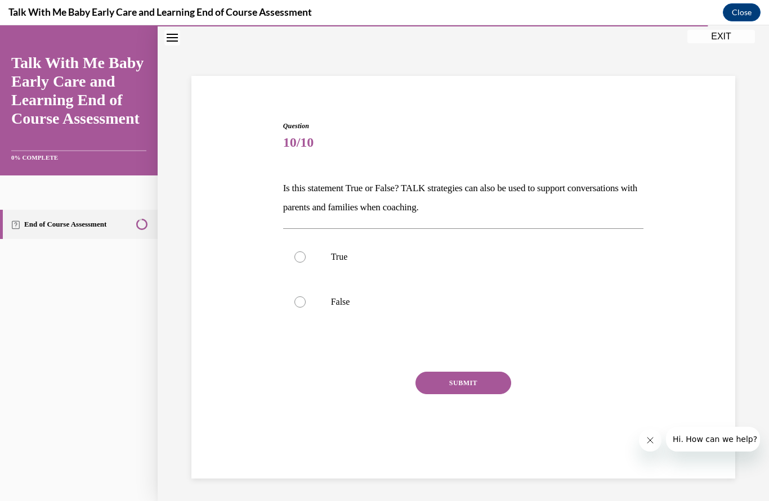
scroll to position [35, 0]
click at [298, 254] on div at bounding box center [299, 257] width 11 height 11
click at [298, 254] on input "True" at bounding box center [299, 257] width 11 height 11
radio input "true"
click at [474, 388] on button "SUBMIT" at bounding box center [463, 383] width 96 height 23
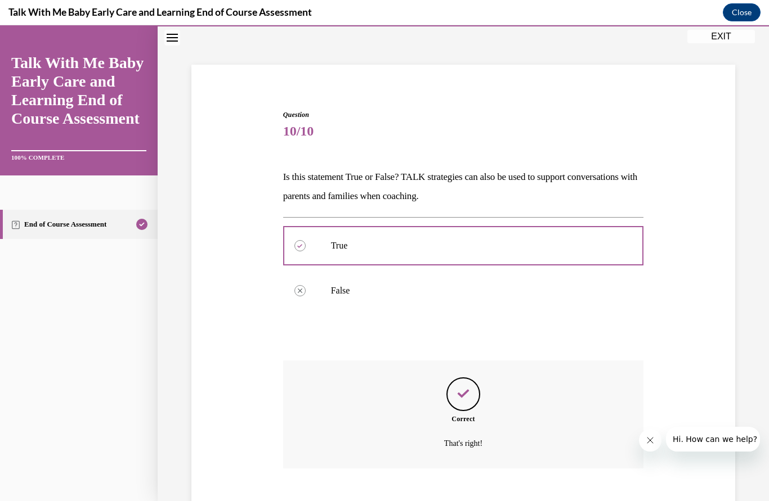
scroll to position [48, 0]
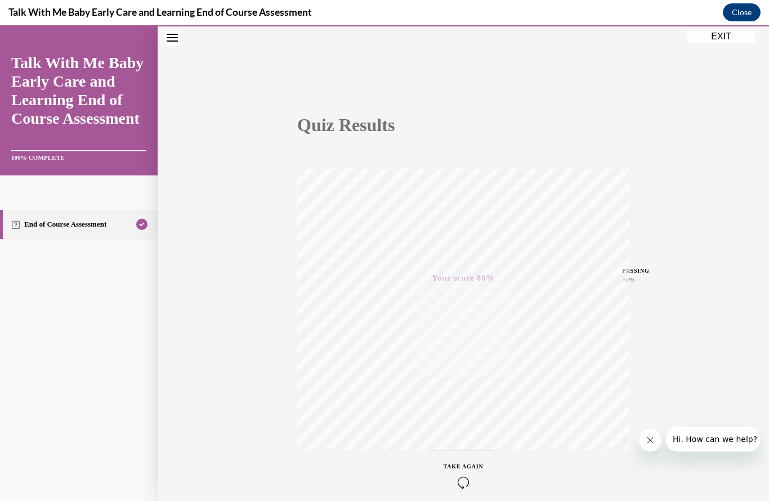
scroll to position [14, 0]
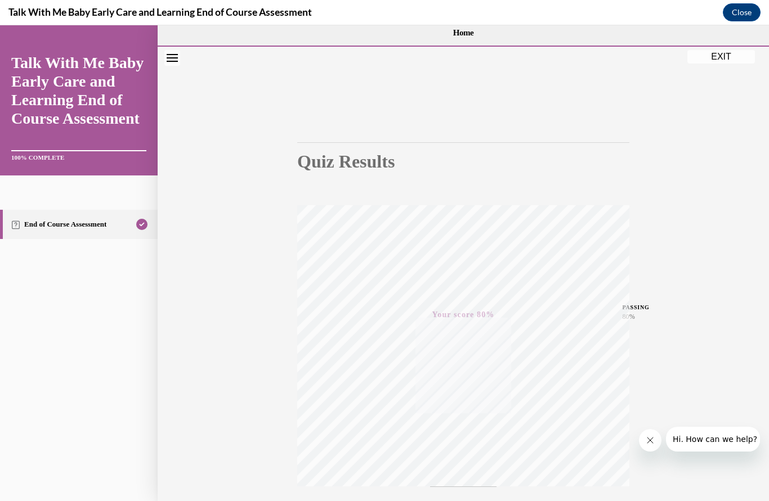
click at [722, 59] on button "EXIT" at bounding box center [721, 57] width 68 height 14
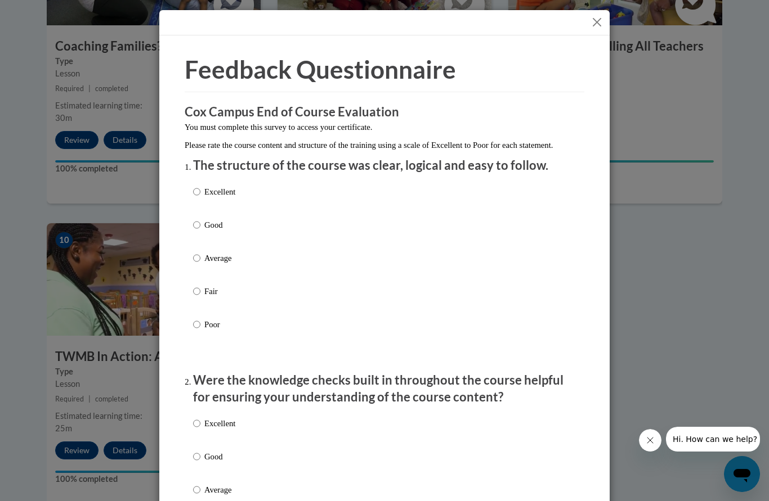
click at [199, 187] on input "Excellent" at bounding box center [196, 192] width 7 height 12
radio input "true"
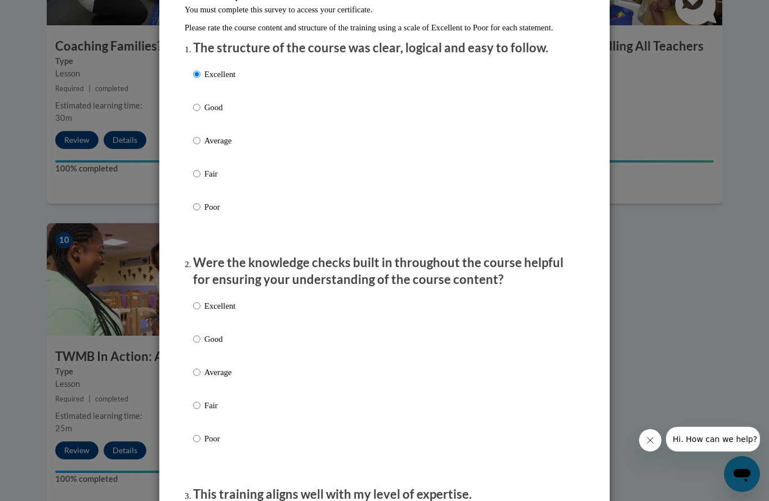
scroll to position [125, 0]
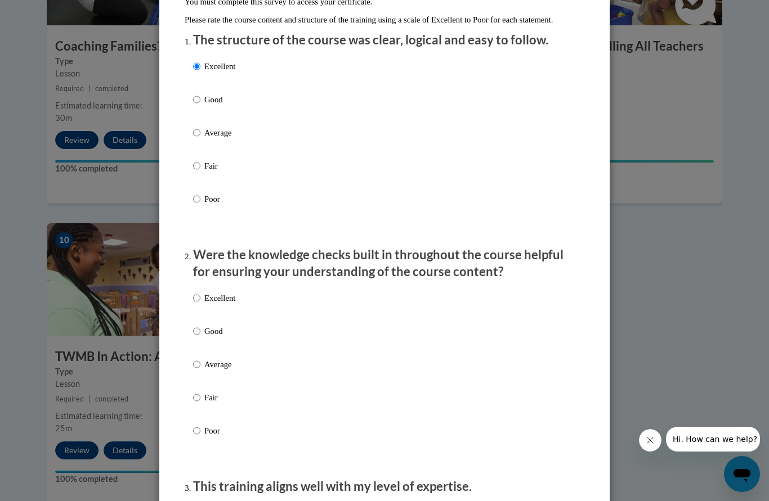
click at [194, 298] on input "Excellent" at bounding box center [196, 298] width 7 height 12
radio input "true"
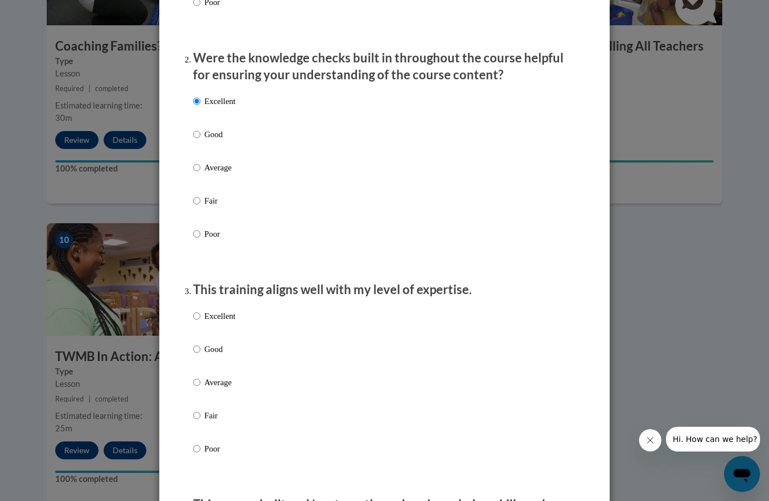
scroll to position [333, 0]
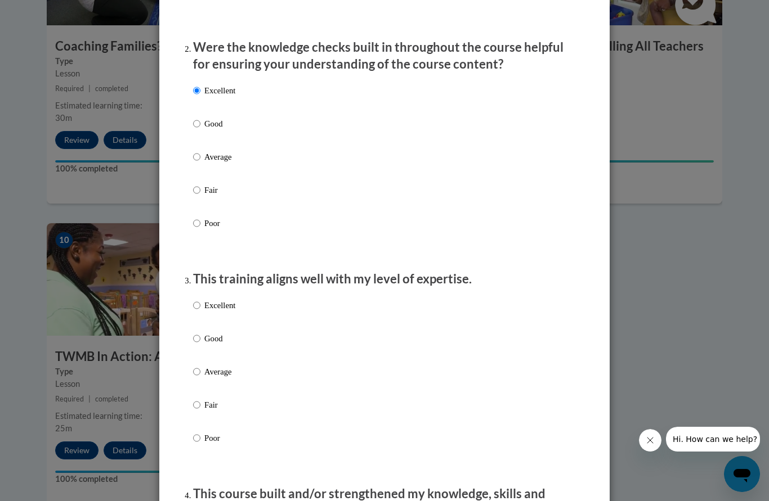
click at [193, 308] on label "Excellent" at bounding box center [214, 314] width 42 height 30
click at [193, 308] on input "Excellent" at bounding box center [196, 305] width 7 height 12
radio input "true"
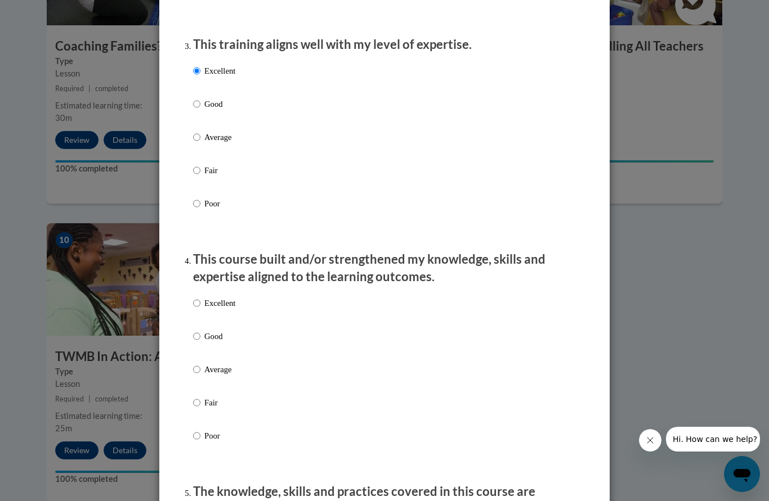
scroll to position [573, 0]
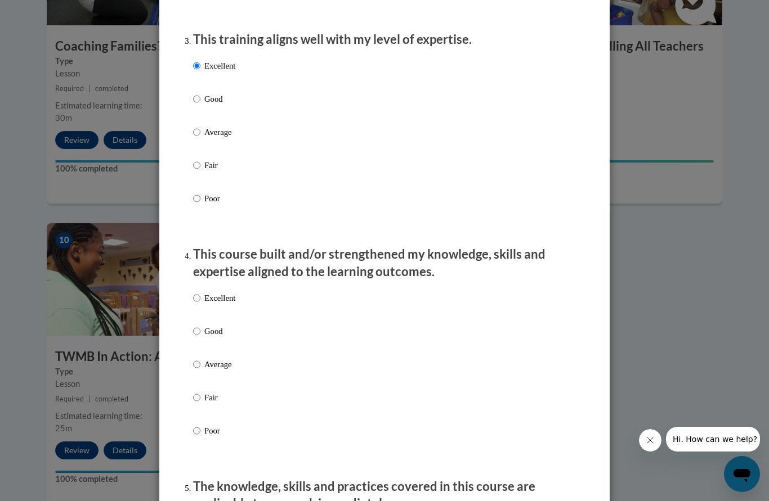
click at [201, 292] on label "Excellent" at bounding box center [214, 307] width 42 height 30
click at [200, 292] on input "Excellent" at bounding box center [196, 298] width 7 height 12
radio input "true"
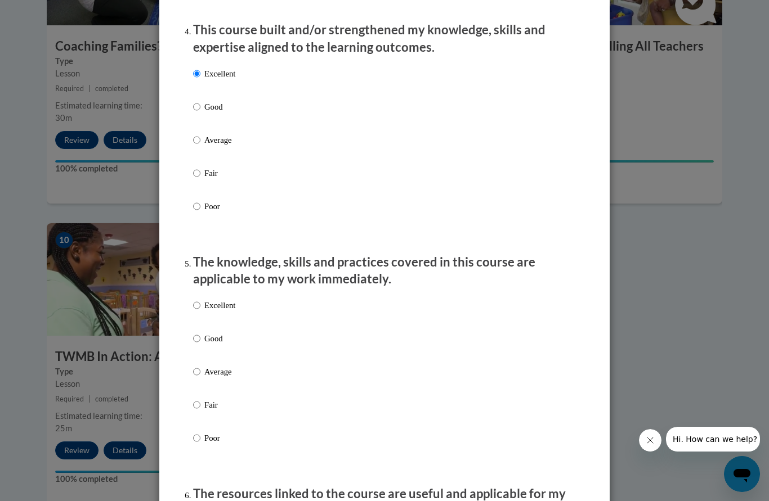
scroll to position [809, 0]
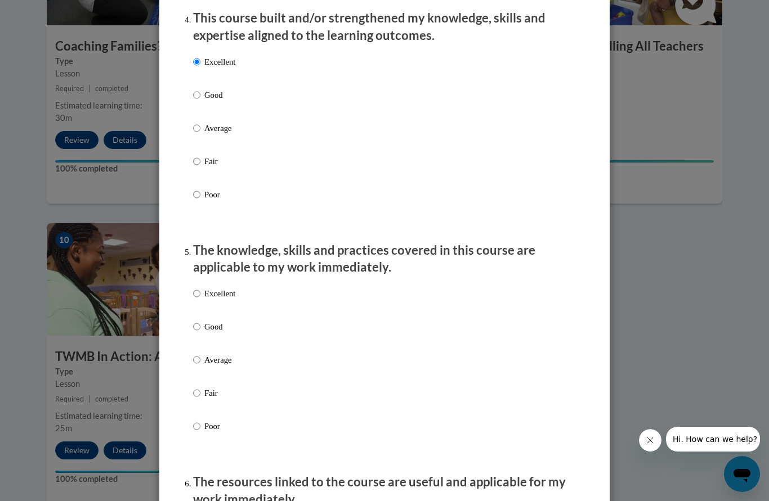
click at [197, 288] on input "Excellent" at bounding box center [196, 294] width 7 height 12
radio input "true"
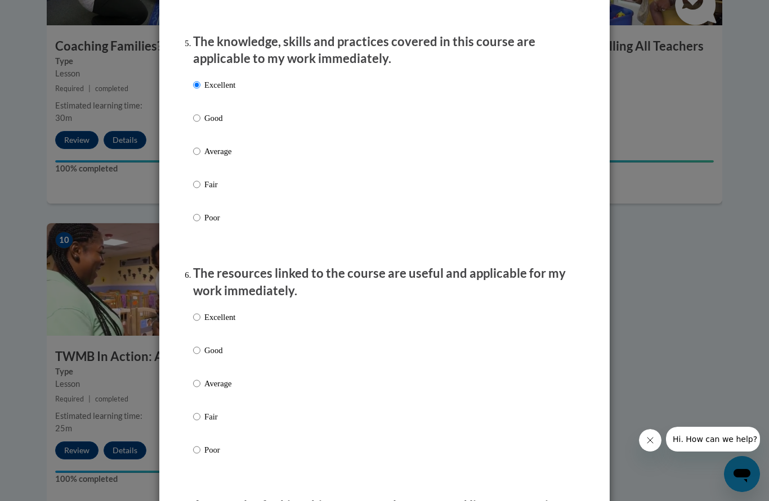
scroll to position [1022, 0]
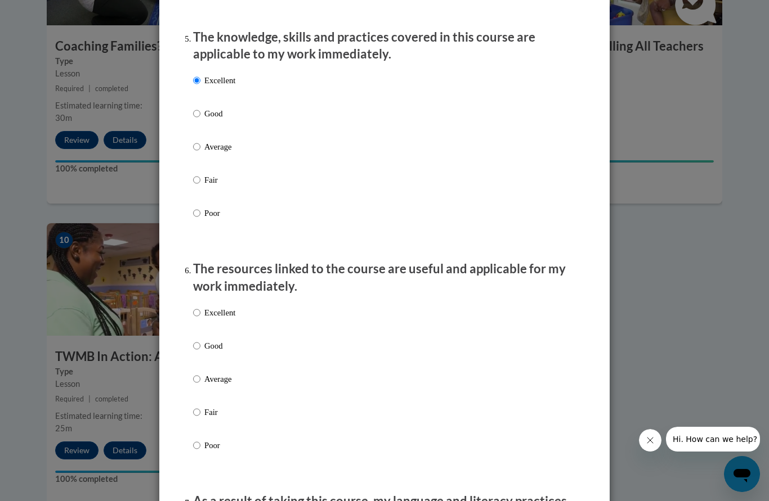
click at [194, 307] on input "Excellent" at bounding box center [196, 313] width 7 height 12
radio input "true"
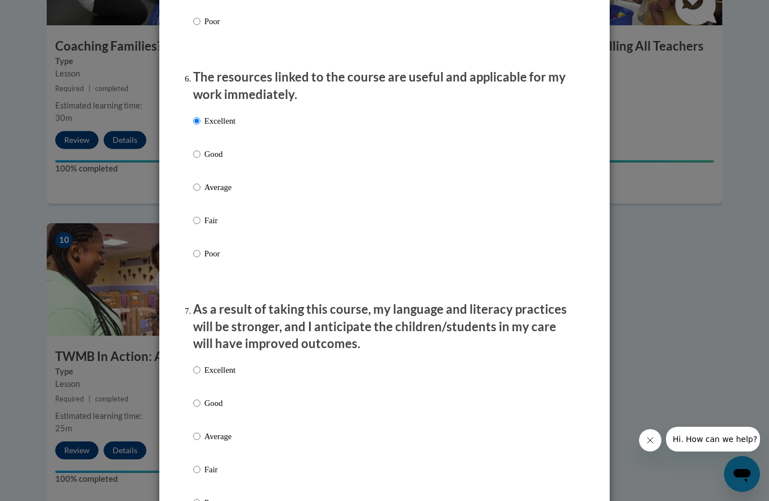
scroll to position [1233, 0]
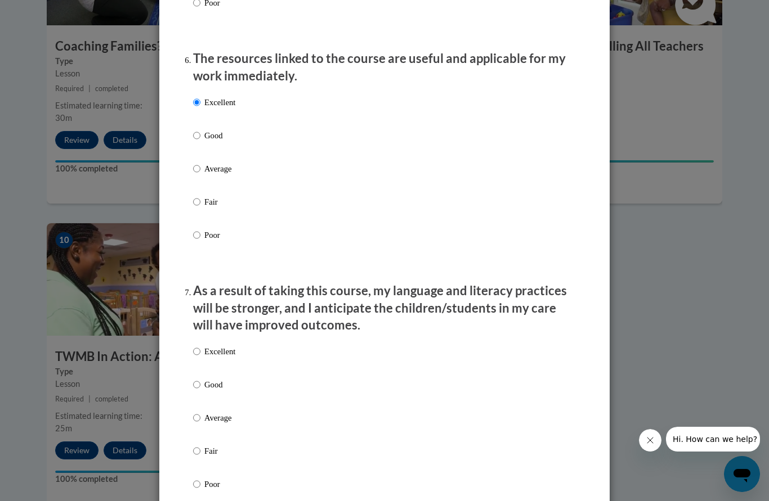
click at [195, 345] on input "Excellent" at bounding box center [196, 351] width 7 height 12
radio input "true"
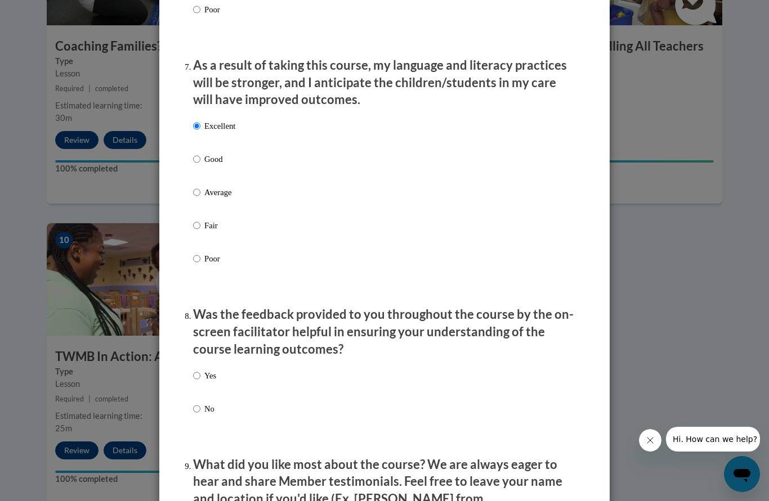
scroll to position [1470, 0]
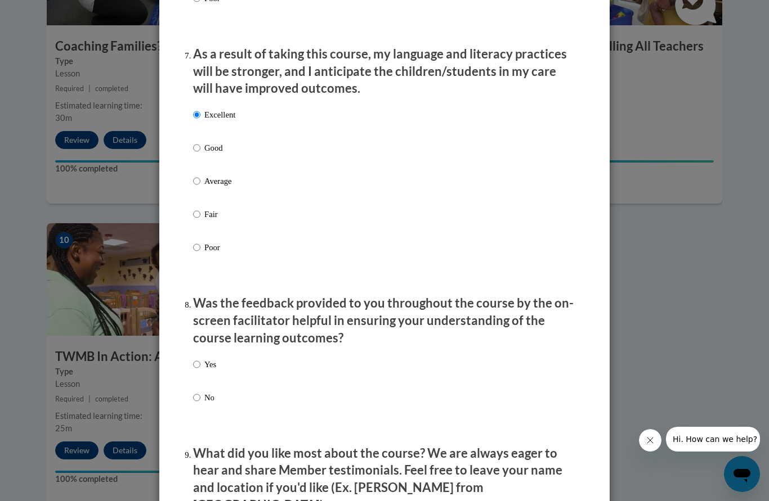
click at [197, 358] on input "Yes" at bounding box center [196, 364] width 7 height 12
radio input "true"
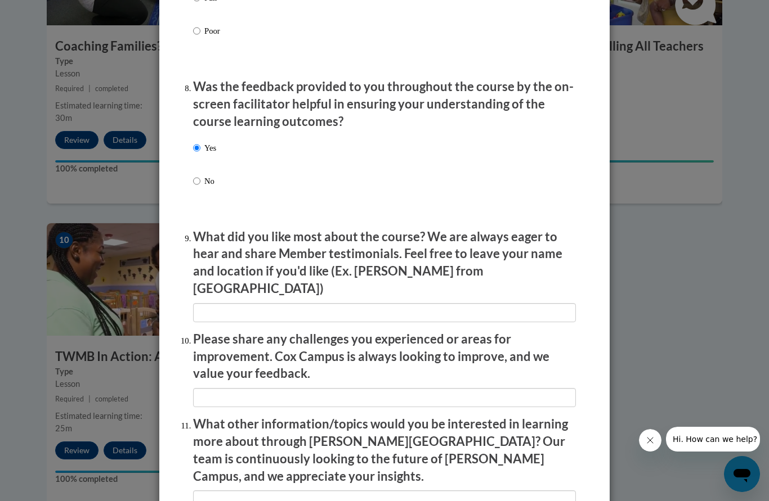
scroll to position [1687, 0]
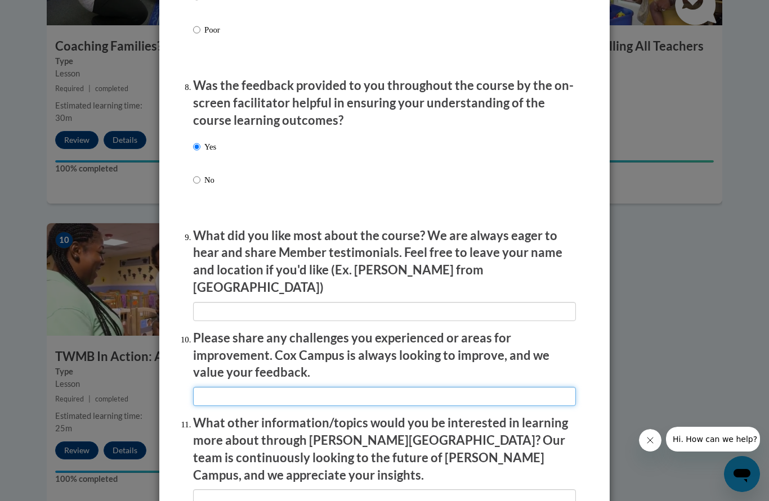
click at [433, 387] on input "textbox" at bounding box center [384, 396] width 383 height 19
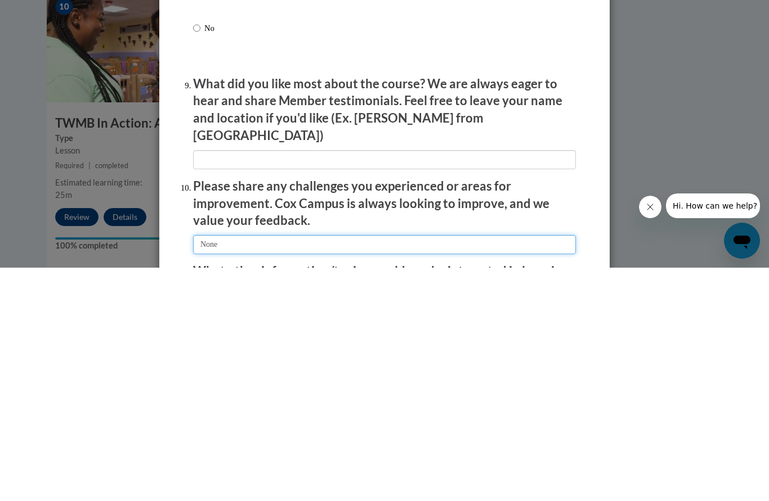
scroll to position [1598, 0]
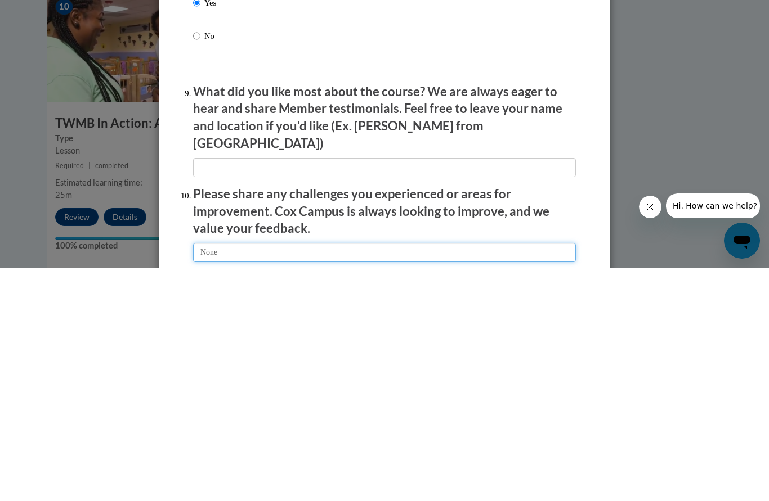
type input "None"
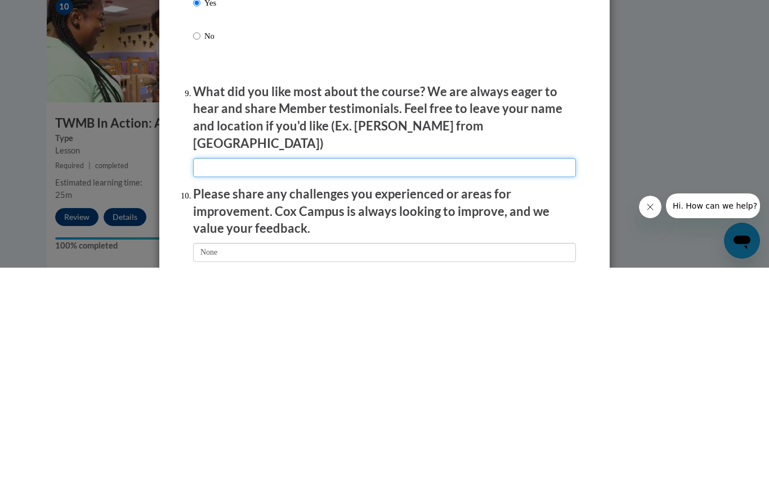
click at [481, 392] on input "textbox" at bounding box center [384, 401] width 383 height 19
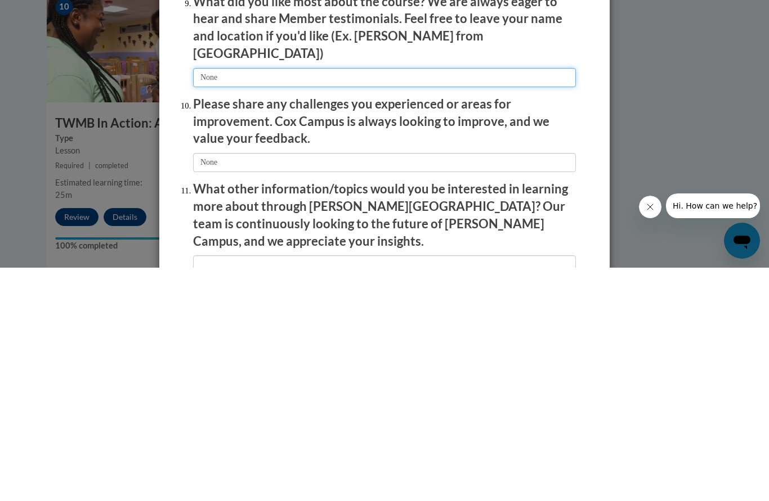
scroll to position [1689, 0]
type input "None"
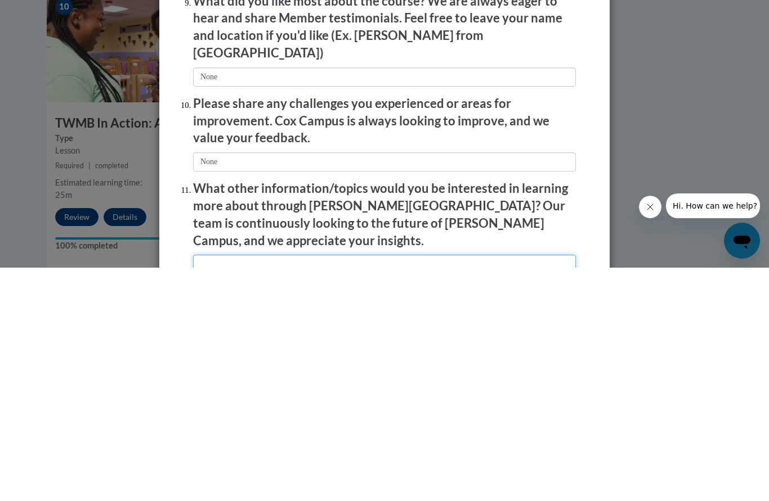
click at [440, 488] on input "textbox" at bounding box center [384, 497] width 383 height 19
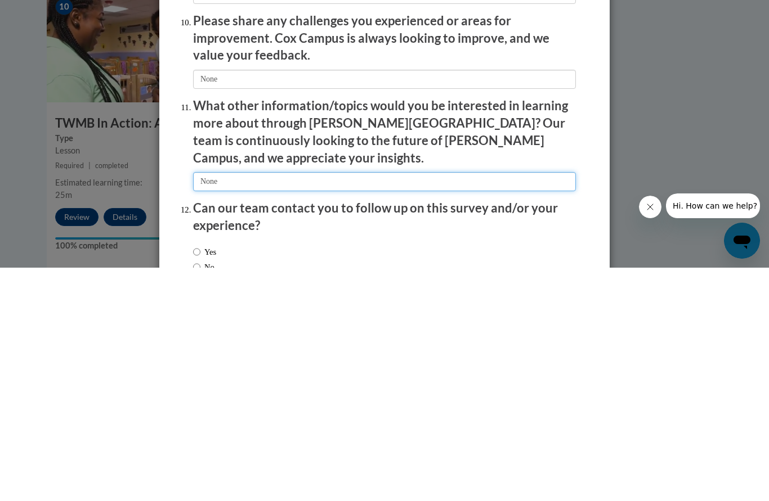
scroll to position [1771, 0]
type input "None"
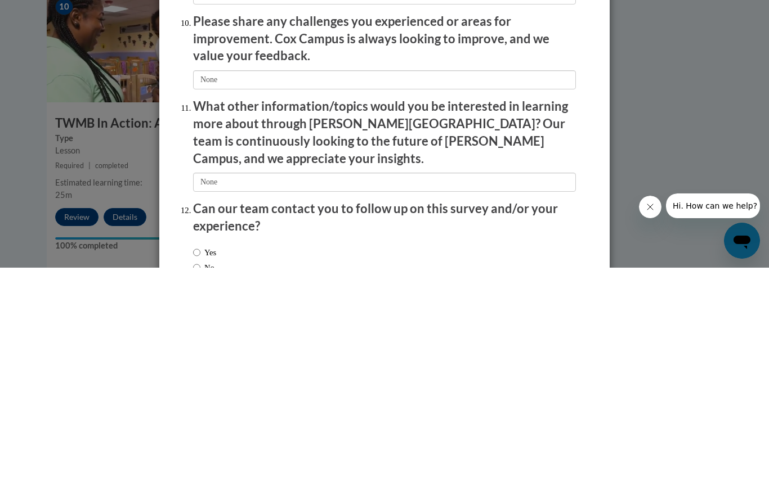
click at [195, 495] on input "No" at bounding box center [196, 501] width 7 height 12
radio input "true"
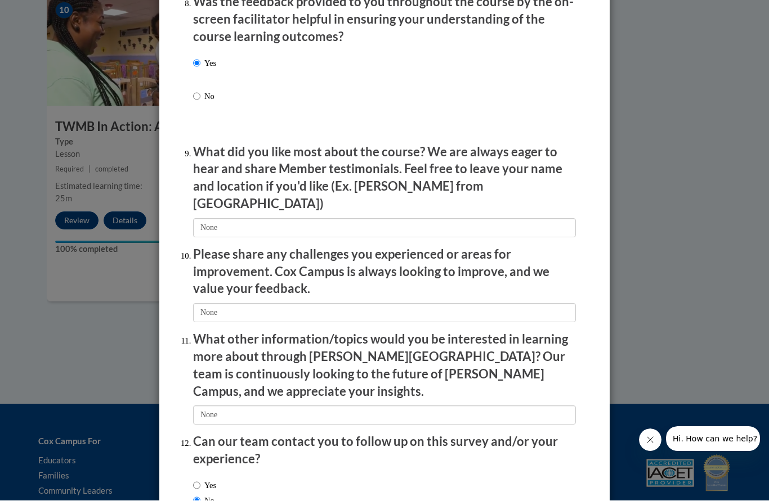
scroll to position [1767, 0]
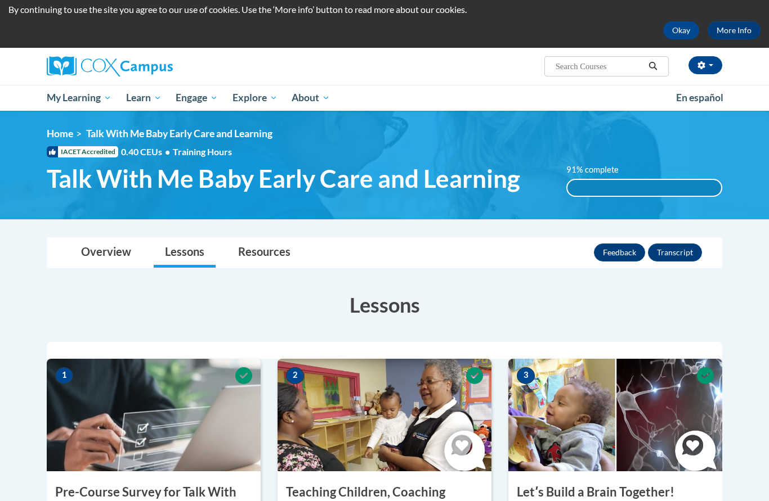
scroll to position [0, 0]
